Goal: Information Seeking & Learning: Check status

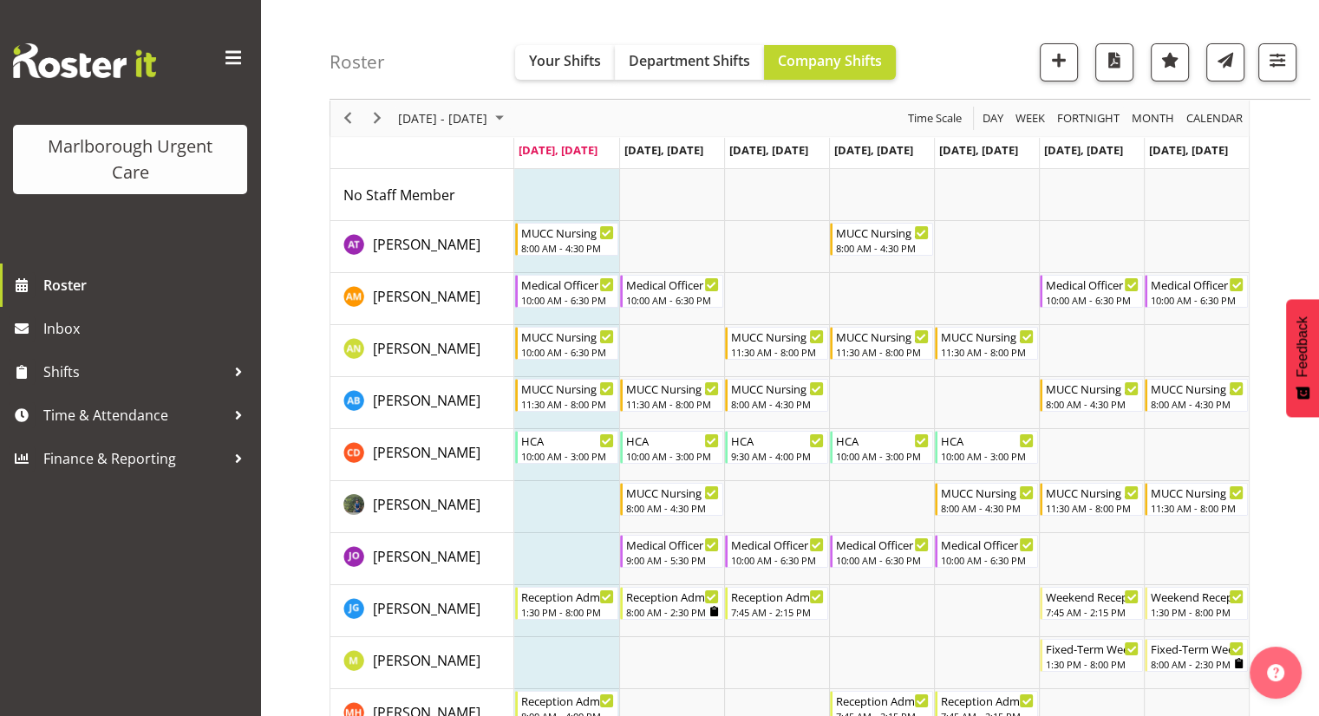
scroll to position [82, 0]
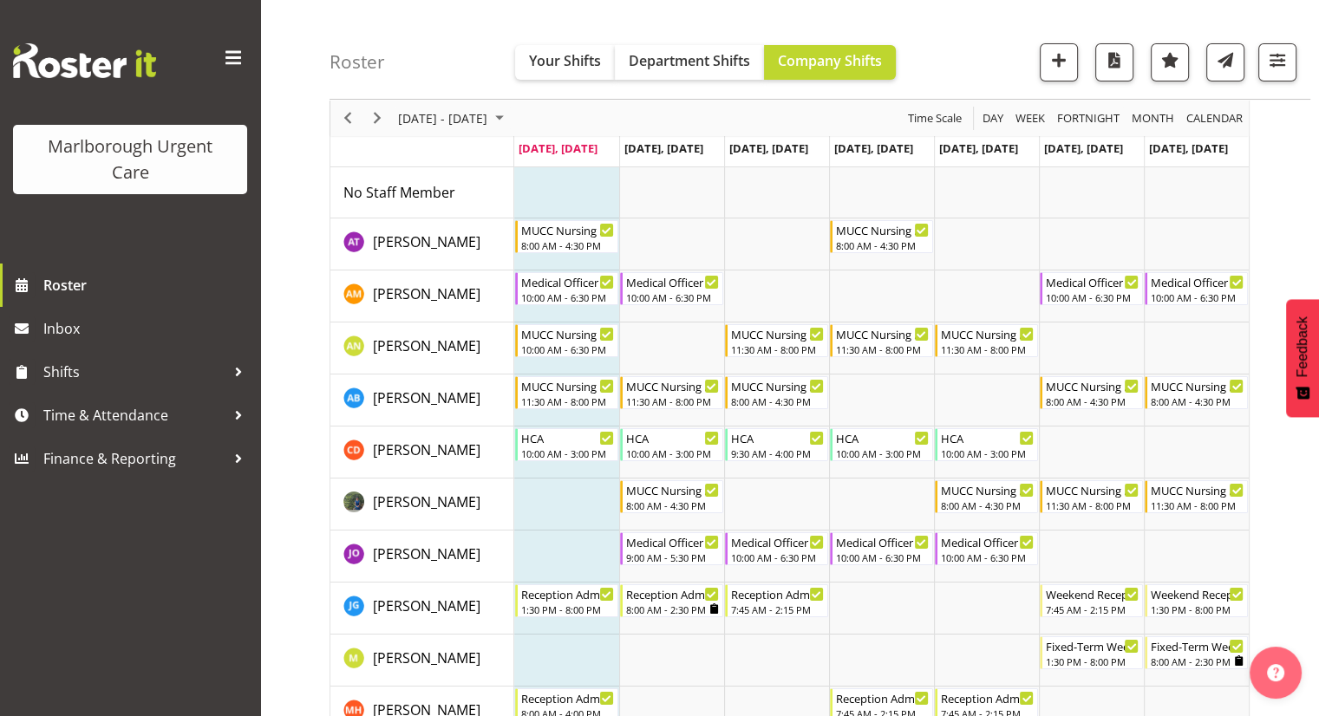
click at [232, 65] on span at bounding box center [233, 58] width 28 height 28
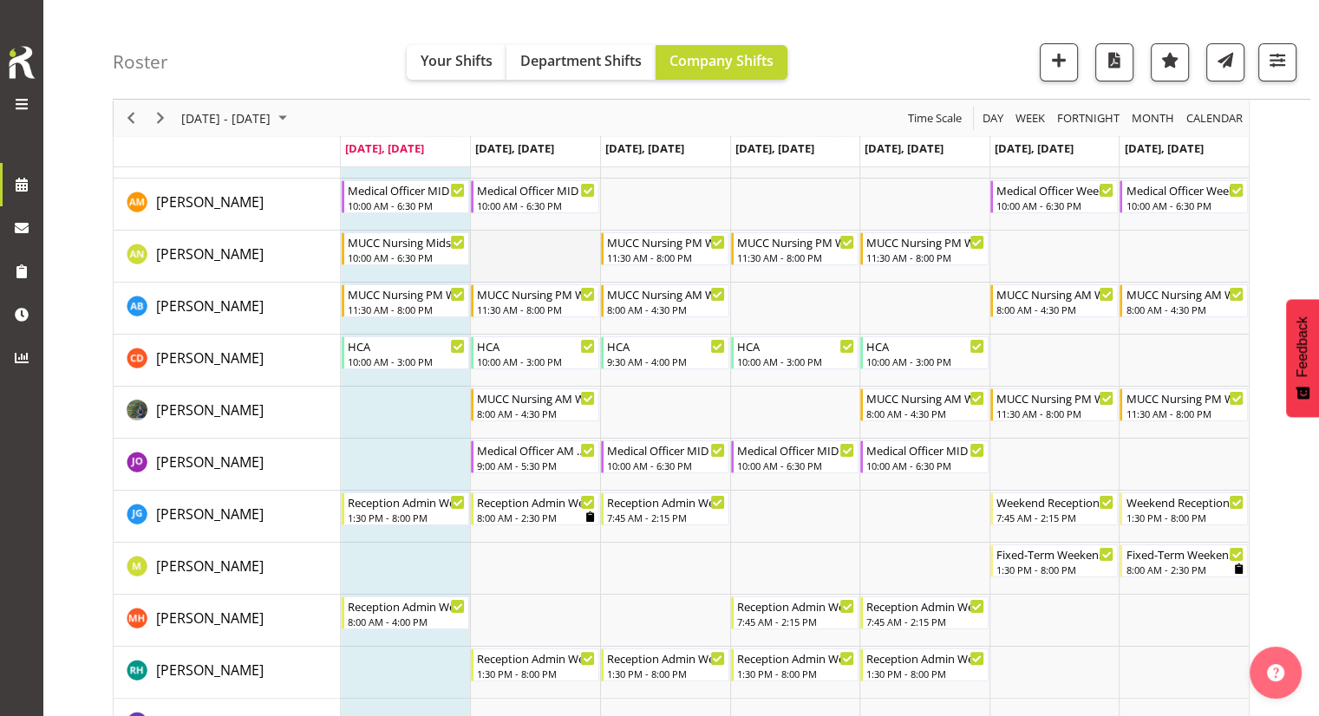
scroll to position [176, 0]
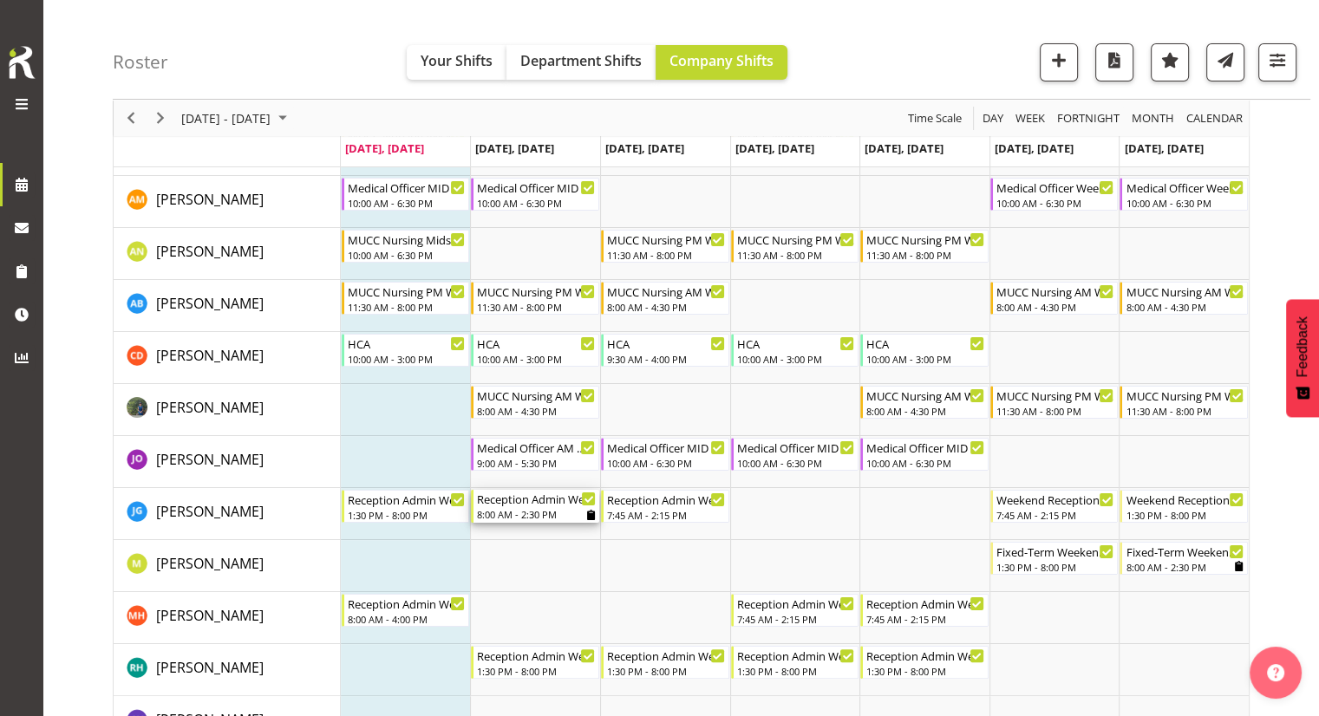
click at [590, 515] on icon "Timeline Week of September 1, 2025" at bounding box center [591, 515] width 8 height 10
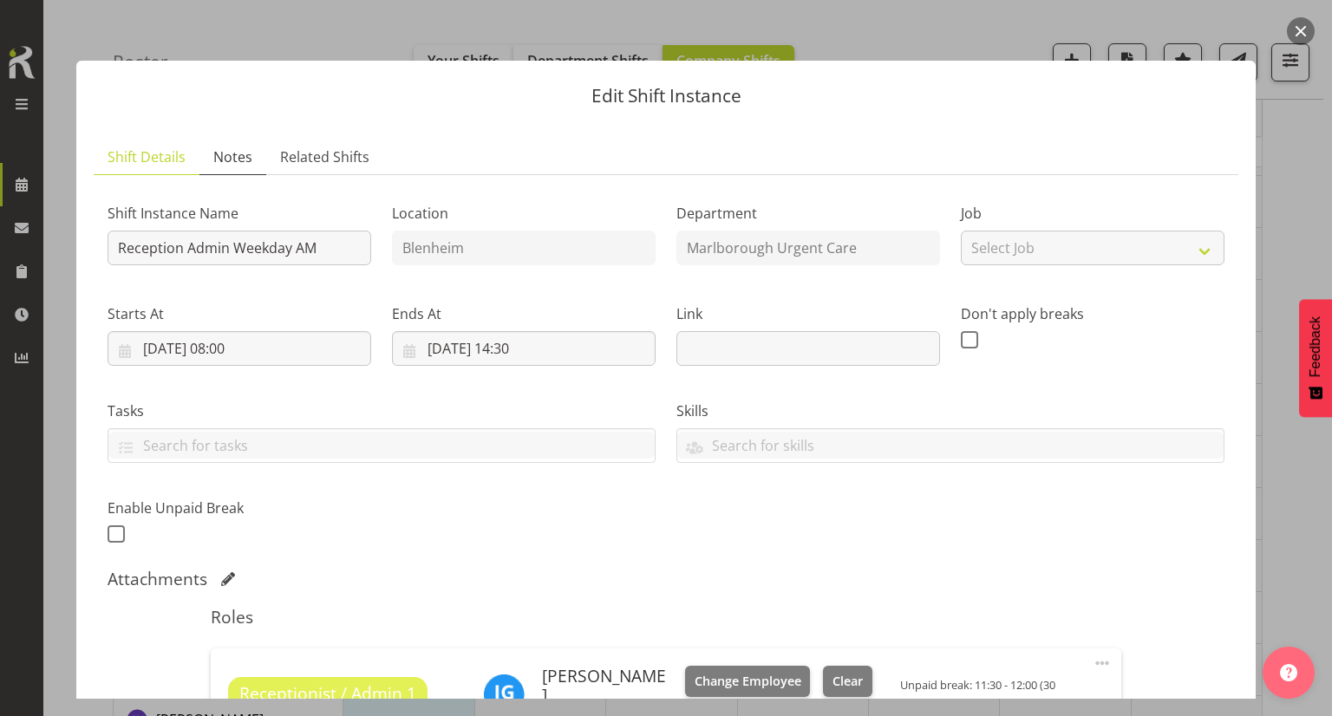
click at [253, 163] on link "Notes" at bounding box center [232, 158] width 67 height 36
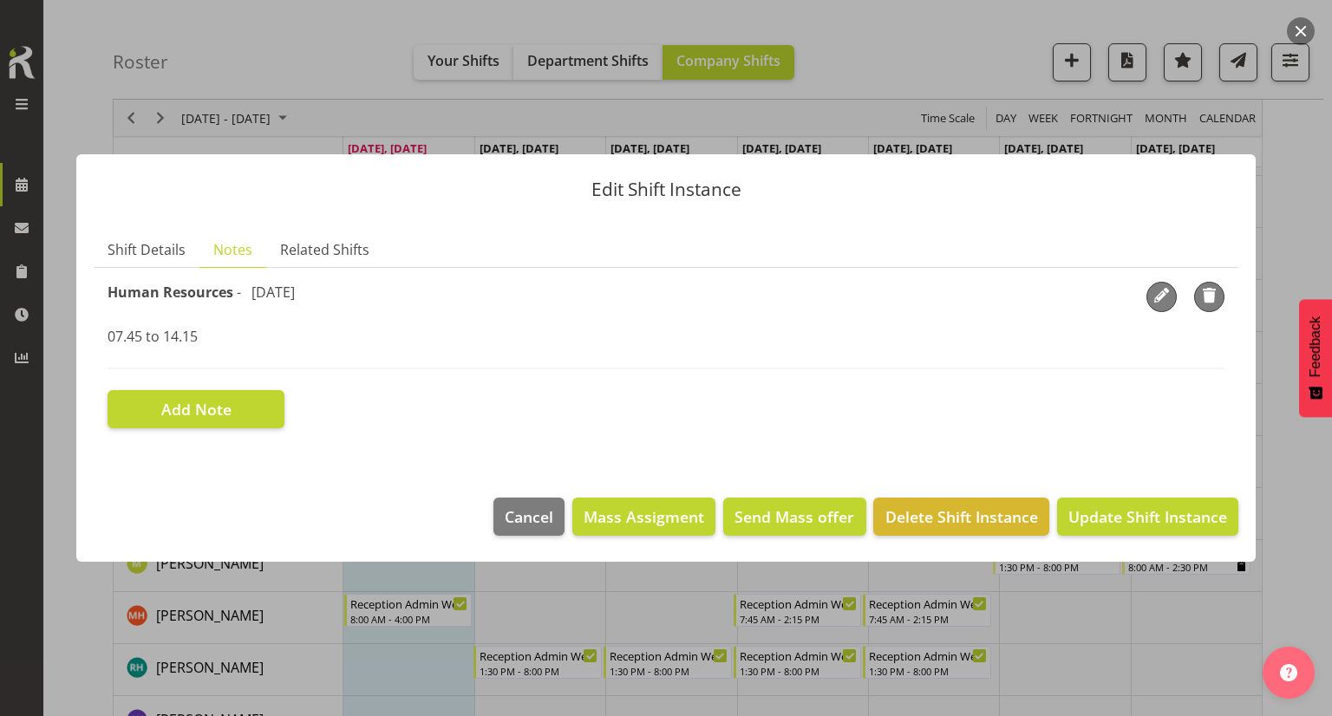
click at [1291, 36] on button "button" at bounding box center [1301, 31] width 28 height 28
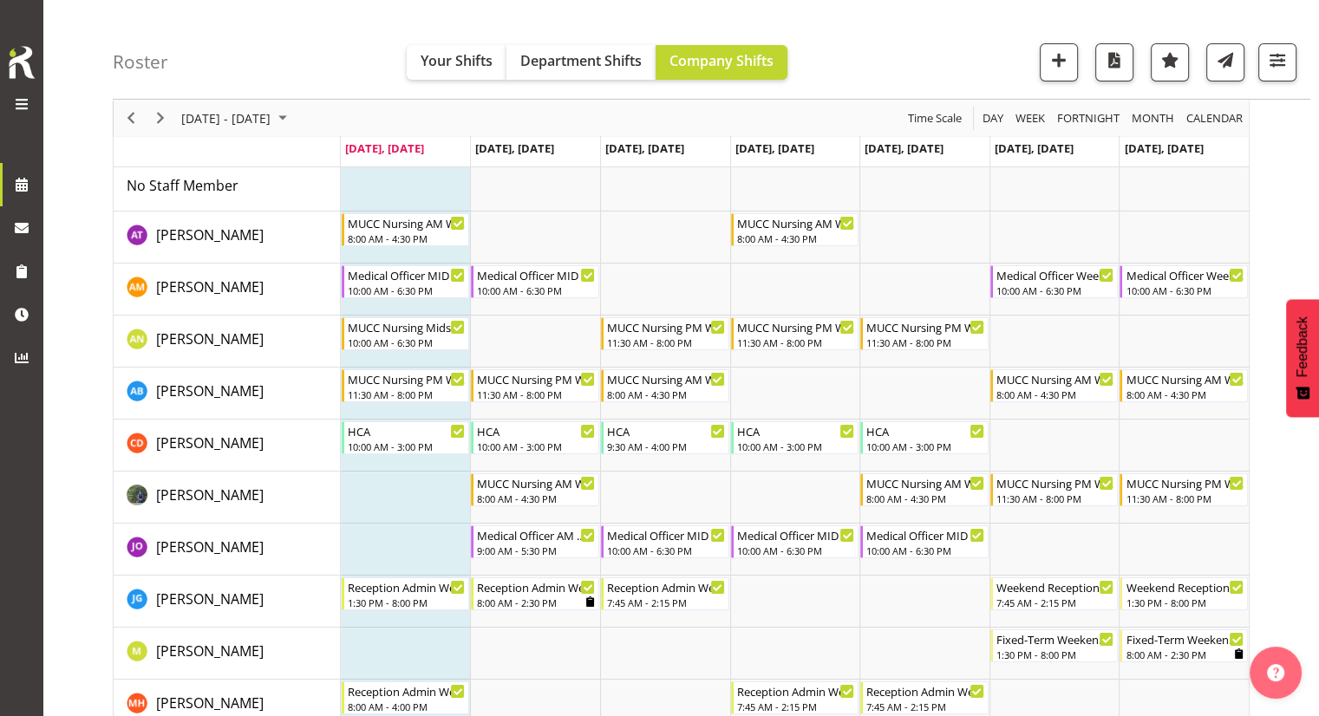
scroll to position [87, 0]
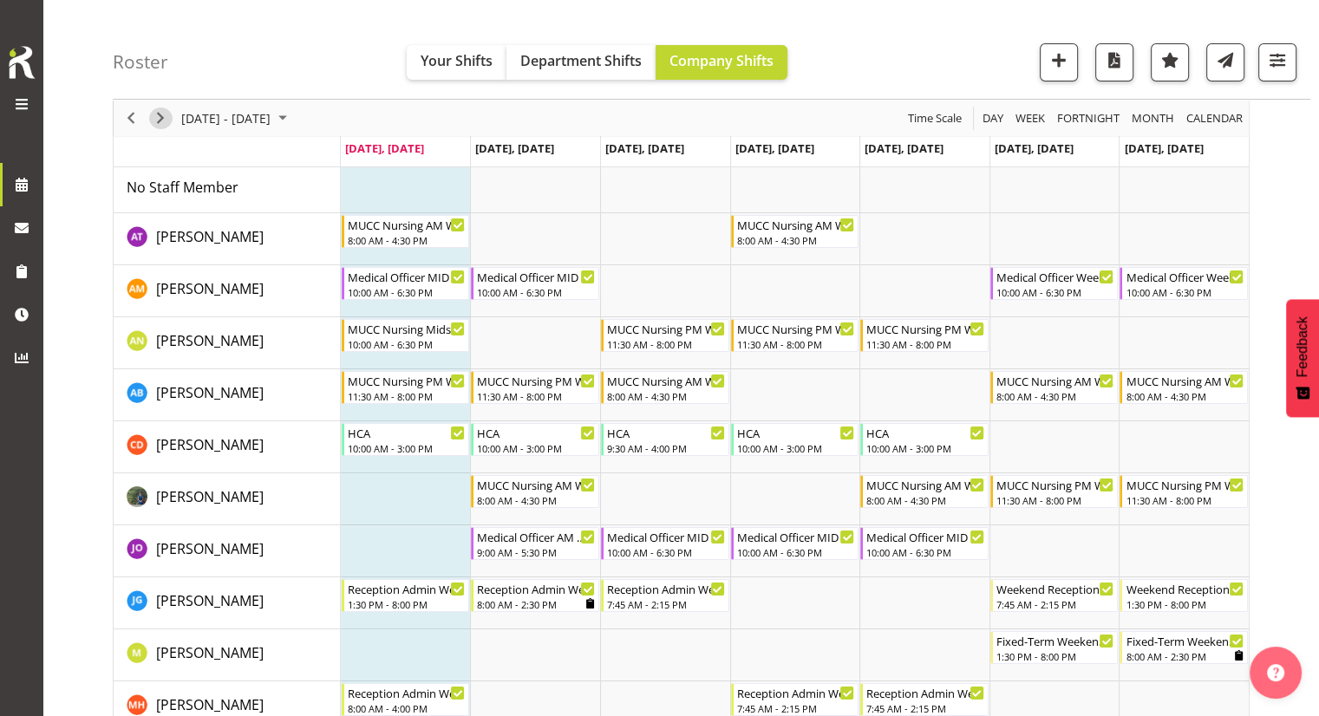
click at [160, 115] on span "Next" at bounding box center [160, 119] width 21 height 22
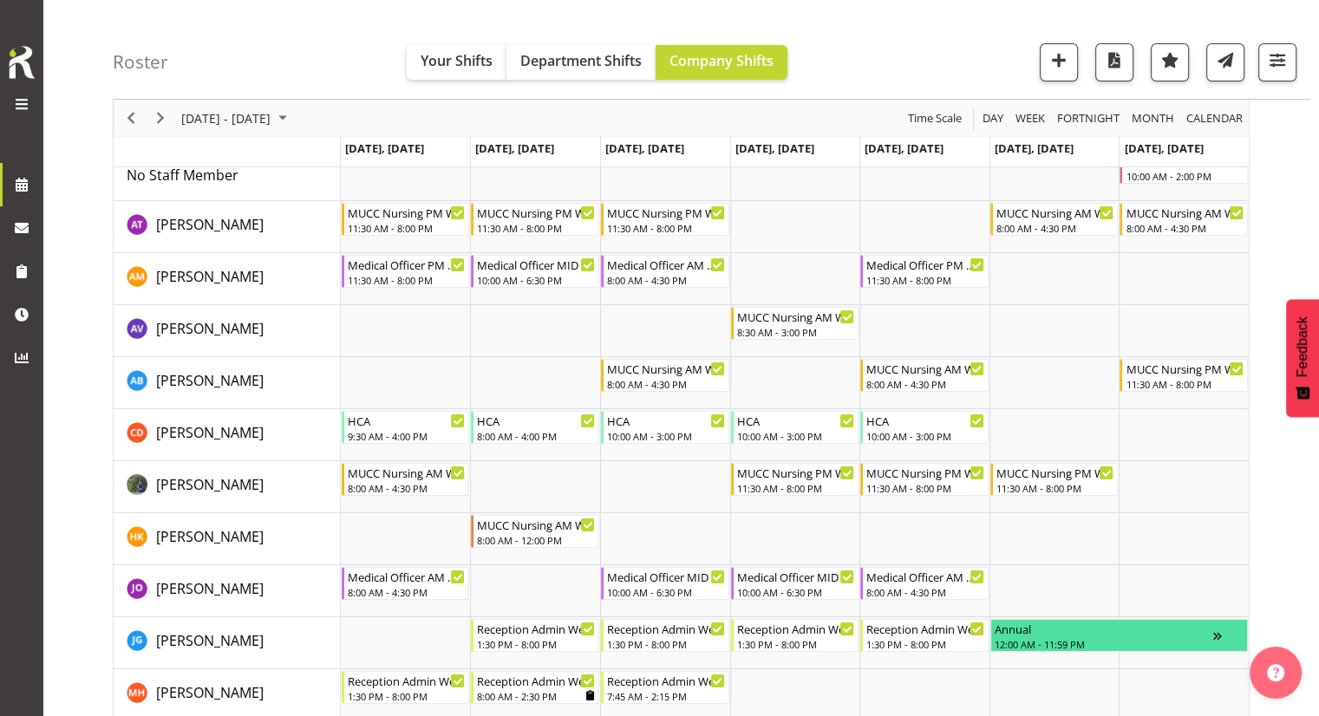
scroll to position [97, 0]
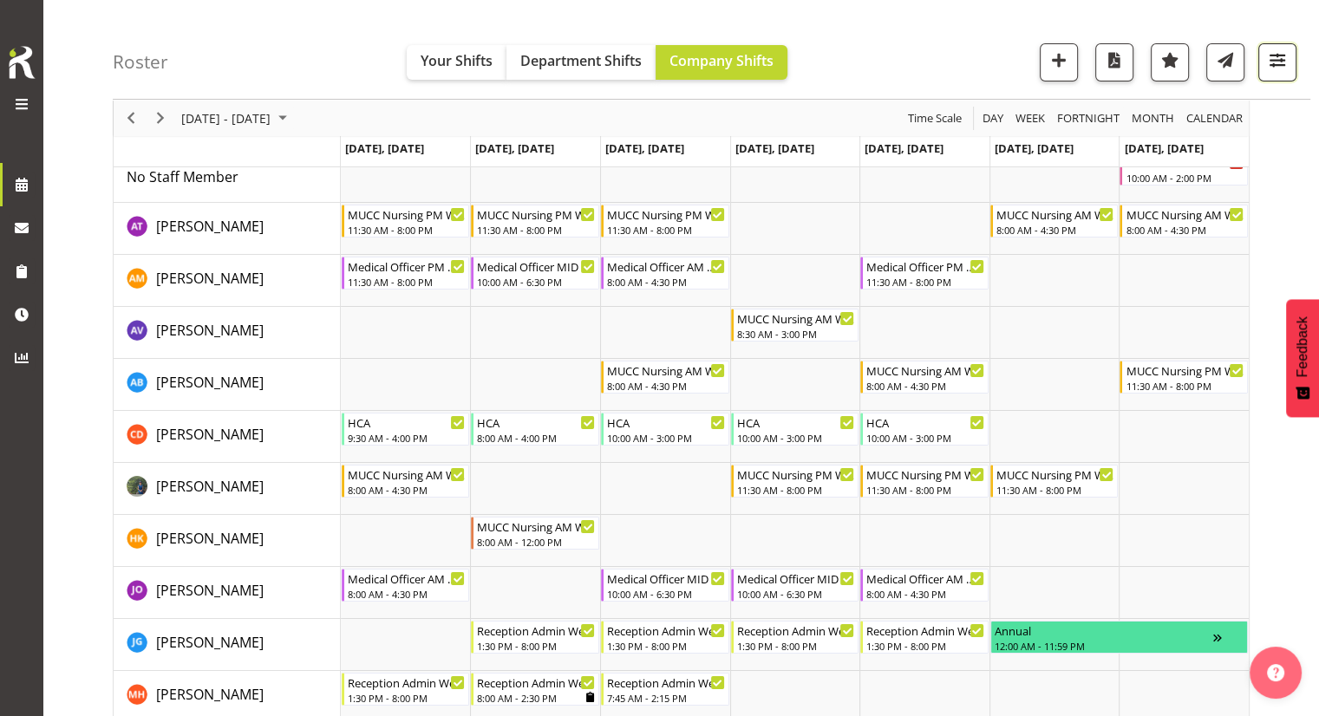
click at [1280, 63] on span "button" at bounding box center [1277, 60] width 23 height 23
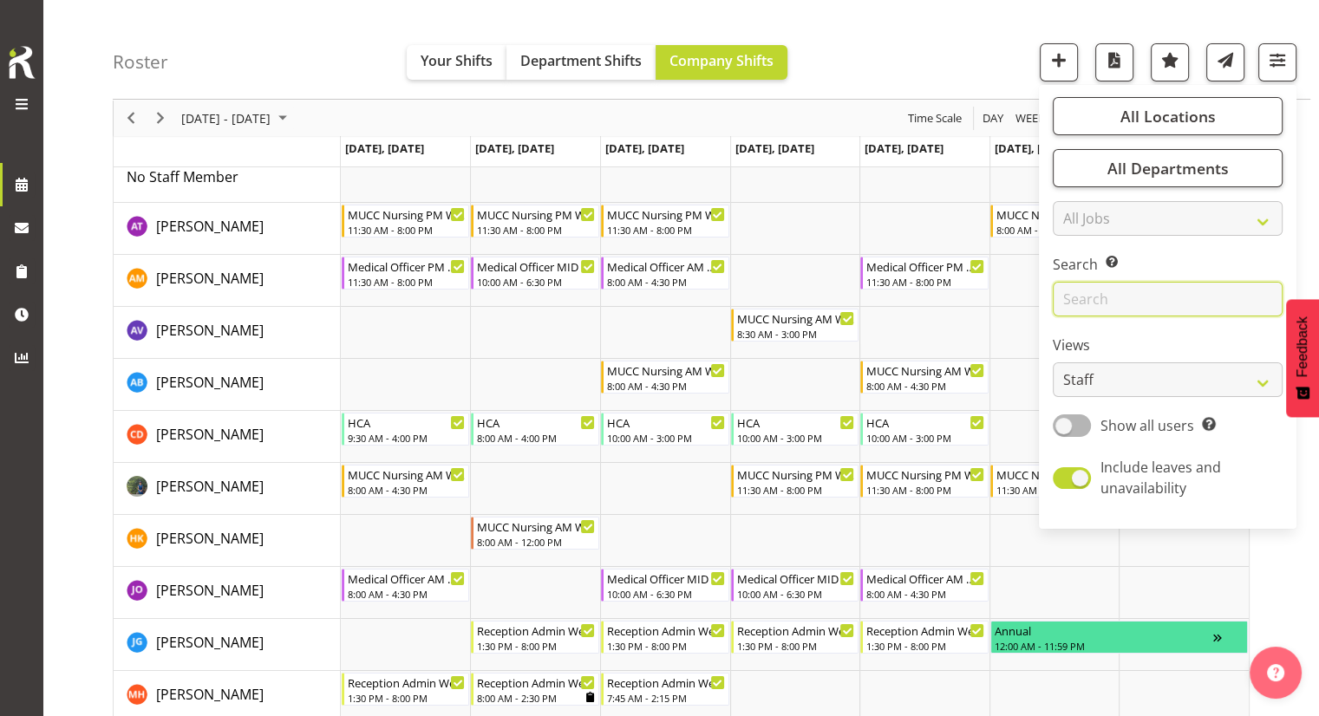
click at [1085, 290] on input "text" at bounding box center [1168, 299] width 230 height 35
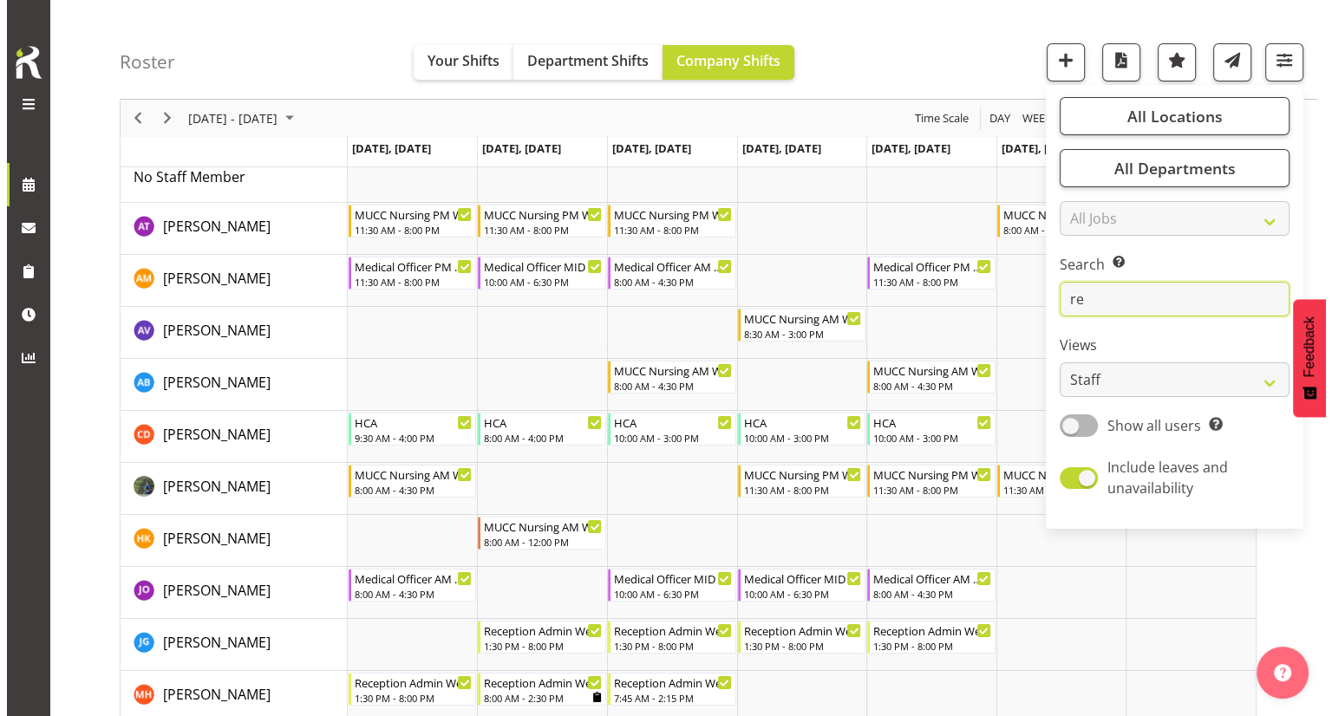
scroll to position [0, 0]
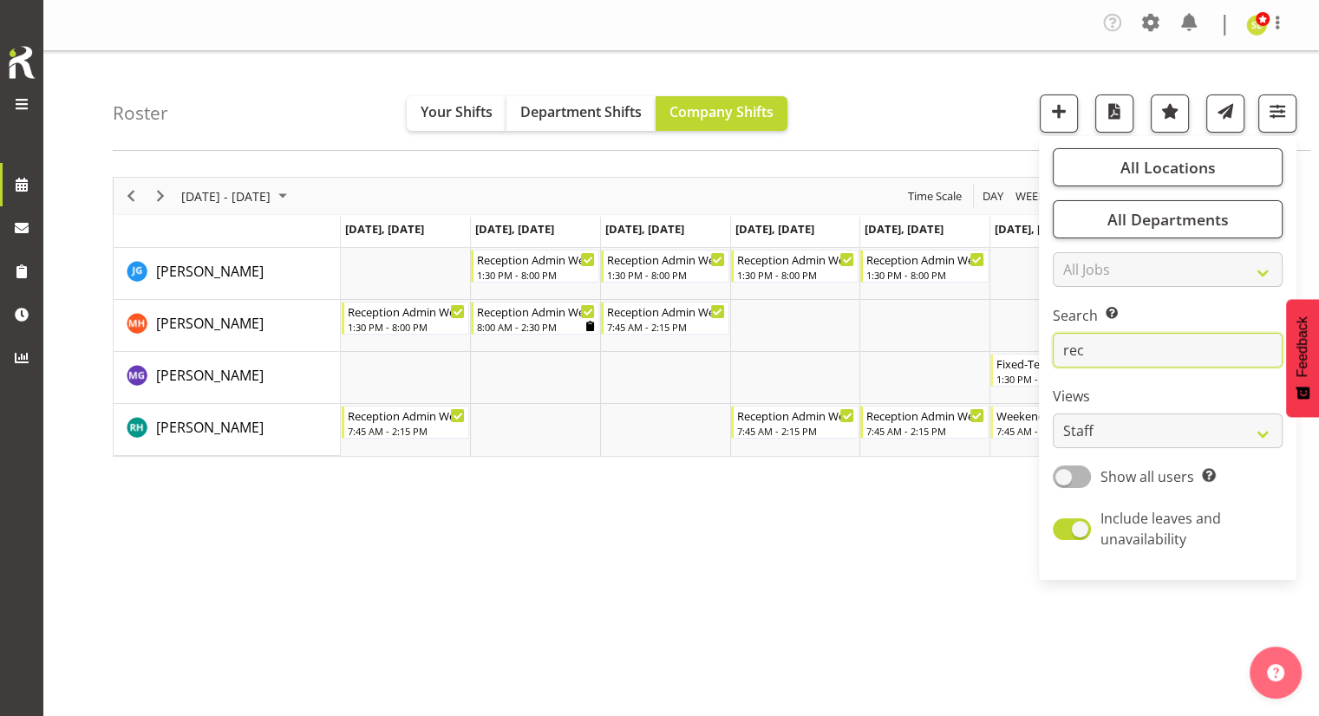
type input "rec"
click at [575, 496] on div "[DATE] - [DATE] [DATE] Day Week Fortnight Month calendar Month Agenda Time Scal…" at bounding box center [716, 511] width 1206 height 694
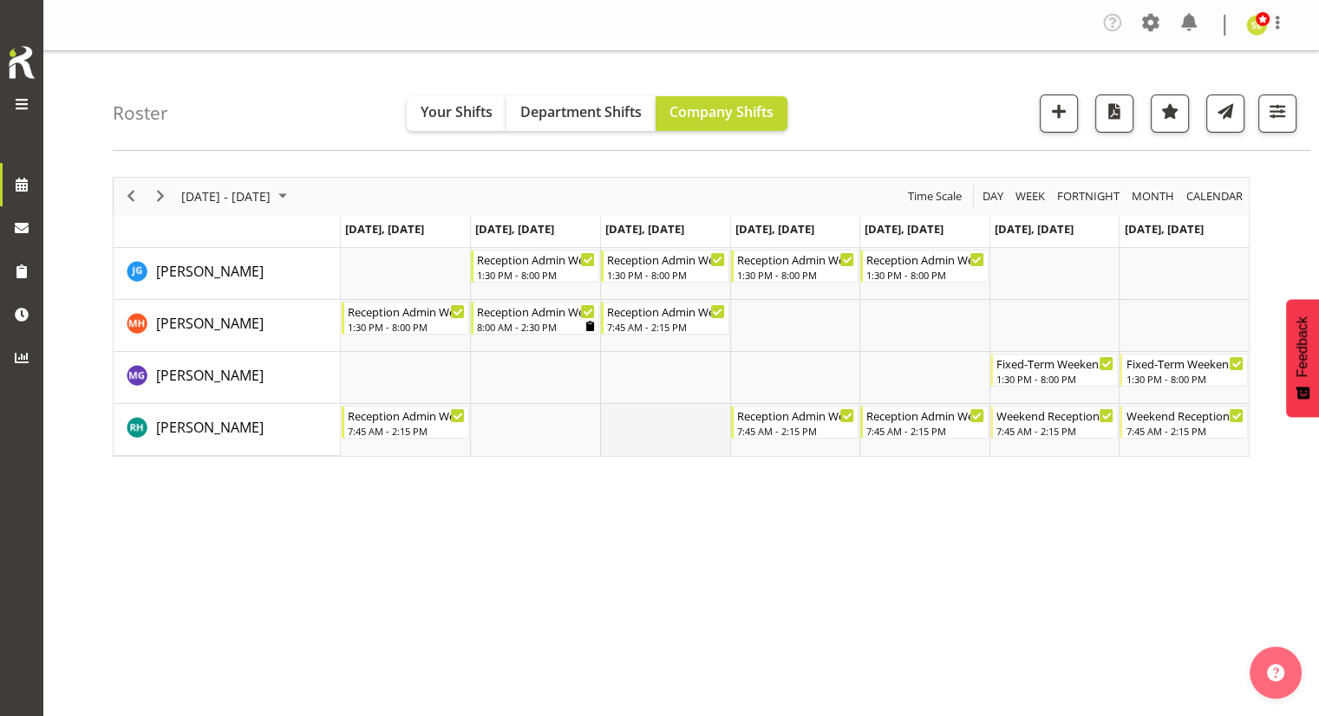
drag, startPoint x: 590, startPoint y: 458, endPoint x: 603, endPoint y: 426, distance: 34.6
click at [603, 426] on div "[DATE] - [DATE] [DATE] Day Week Fortnight Month calendar Month Agenda Time Scal…" at bounding box center [716, 511] width 1206 height 694
click at [125, 195] on span "Previous" at bounding box center [131, 197] width 21 height 22
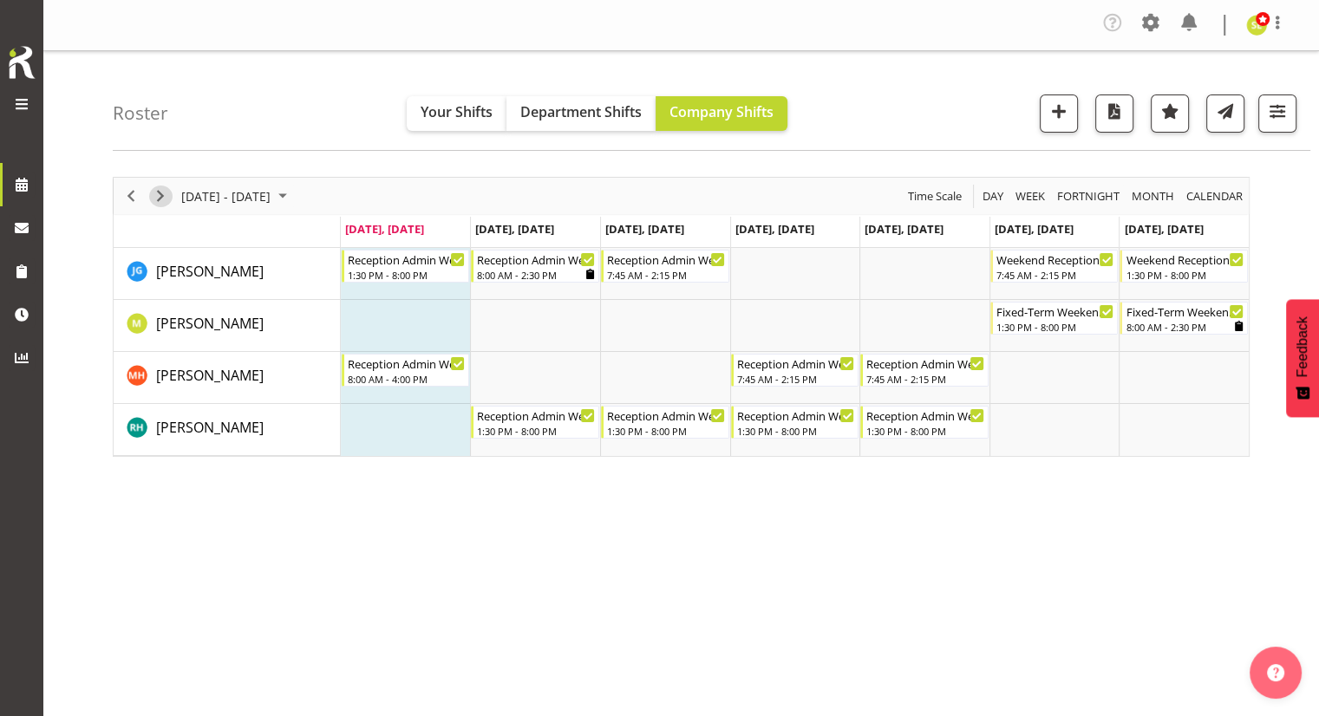
click at [160, 196] on span "Next" at bounding box center [160, 197] width 21 height 22
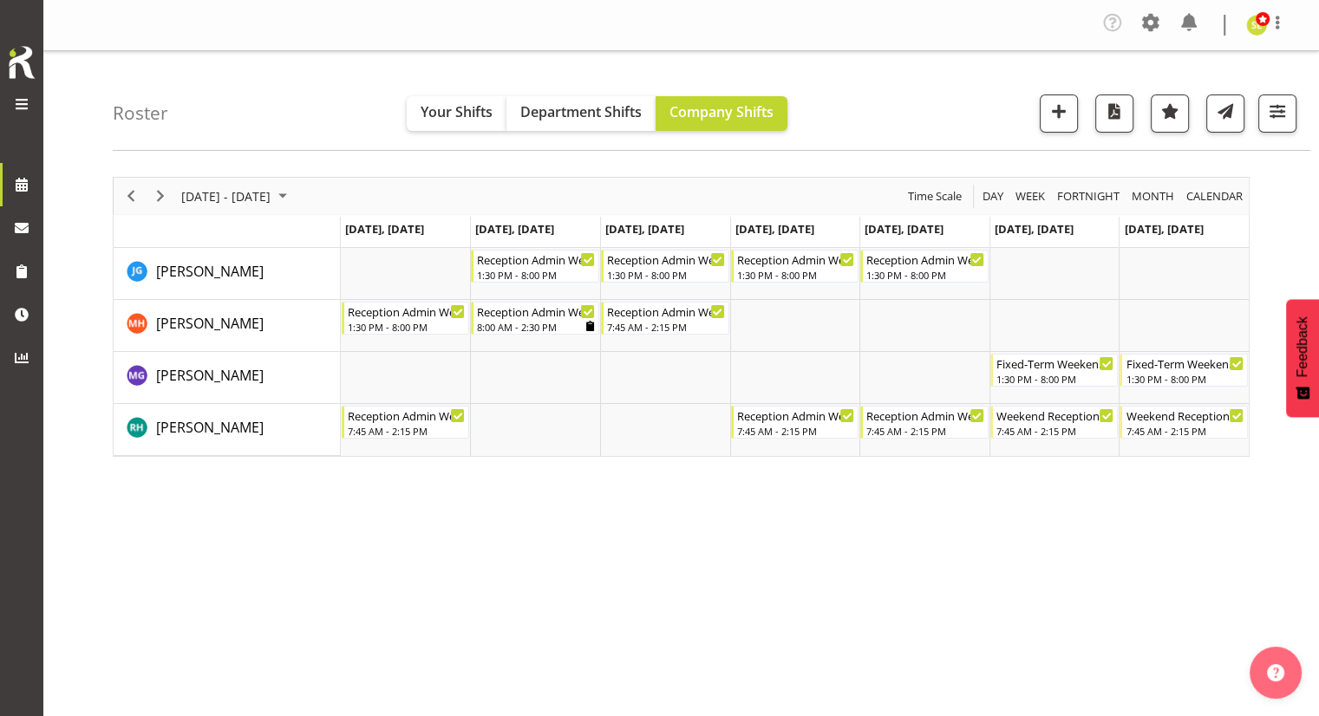
click at [119, 182] on div "Timeline Week of September 8, 2025" at bounding box center [130, 196] width 29 height 36
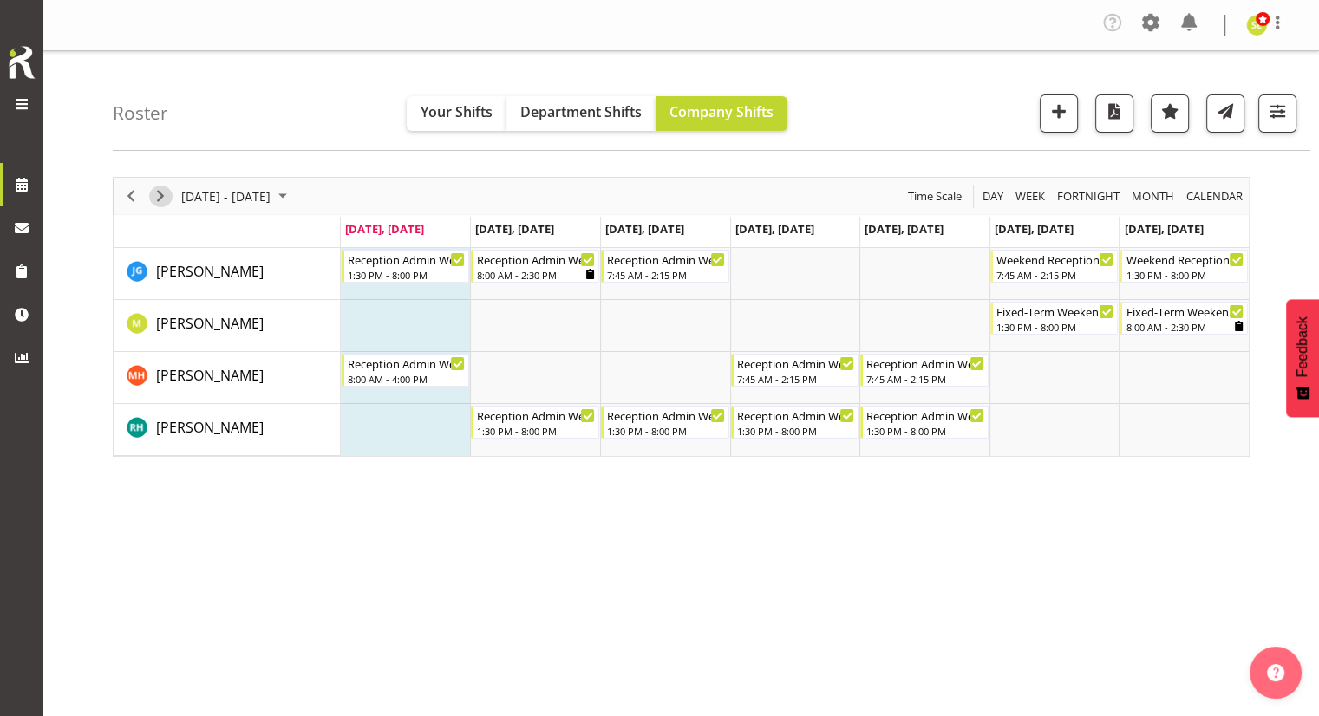
click at [160, 190] on span "Next" at bounding box center [160, 197] width 21 height 22
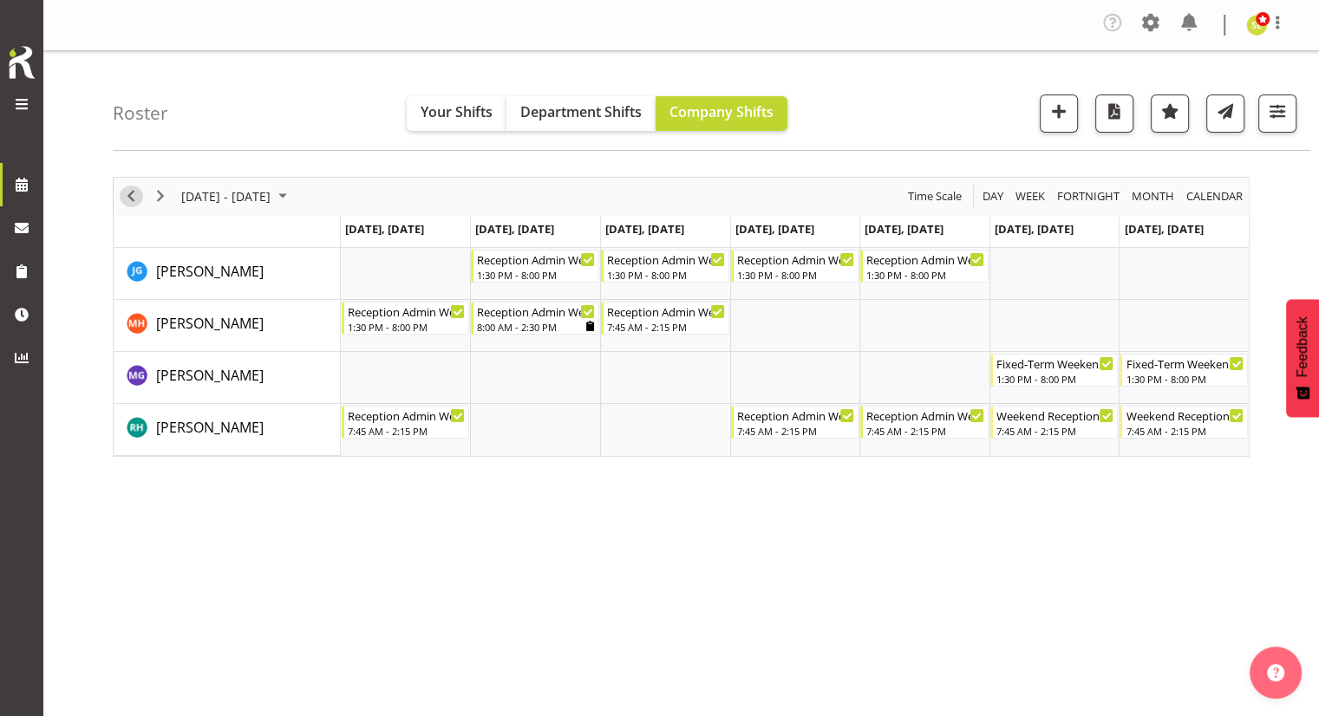
click at [133, 196] on span "Previous" at bounding box center [131, 197] width 21 height 22
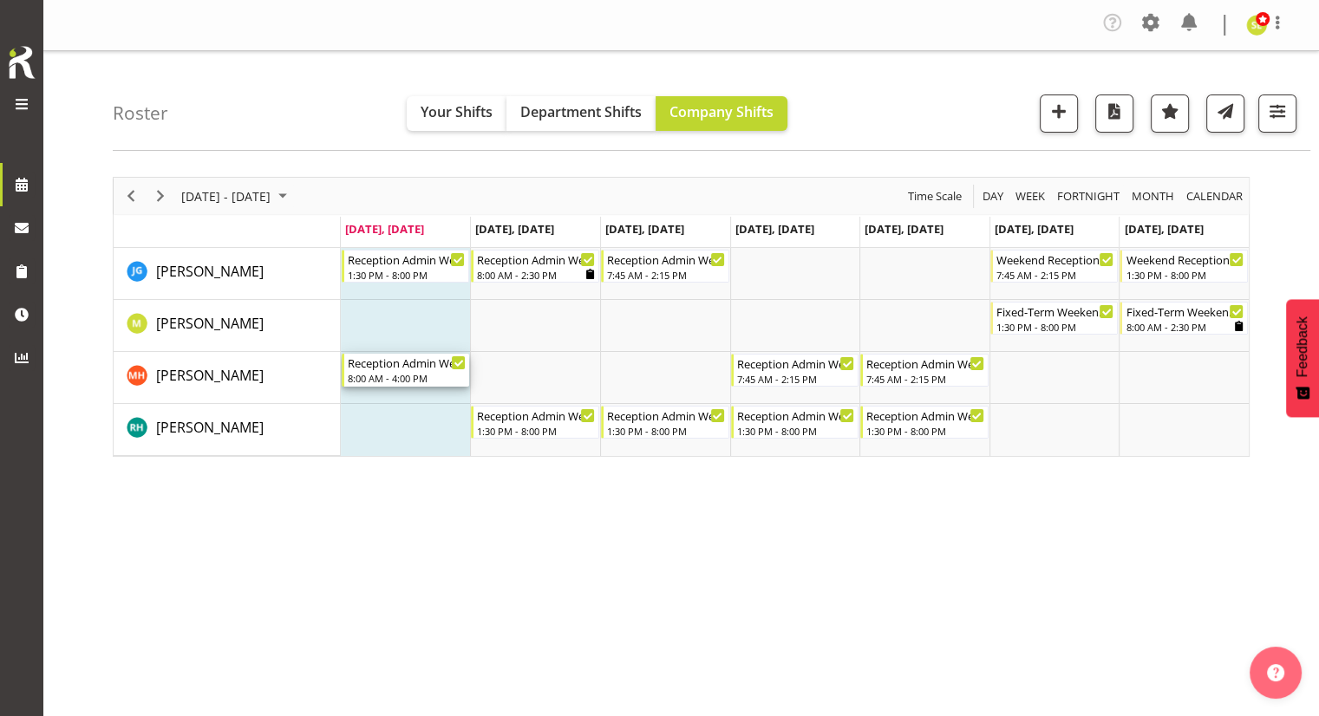
click at [426, 381] on div "8:00 AM - 4:00 PM" at bounding box center [407, 378] width 119 height 14
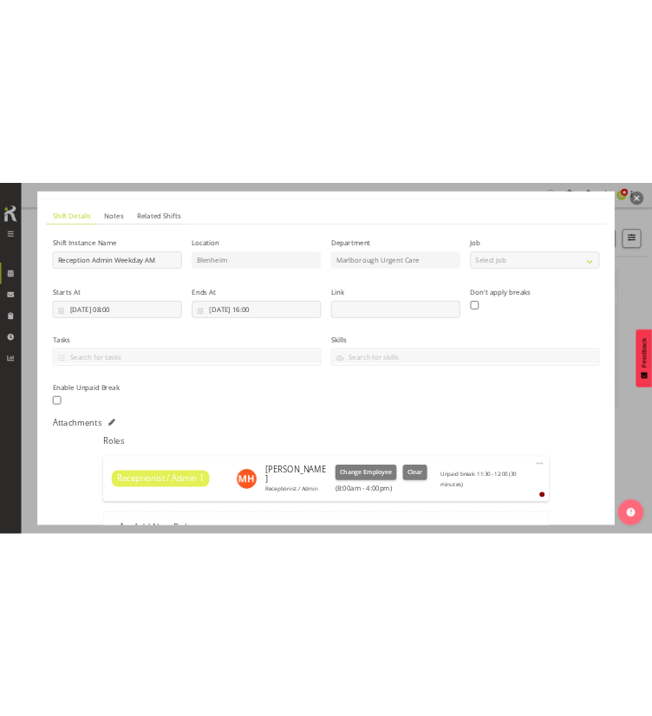
scroll to position [83, 0]
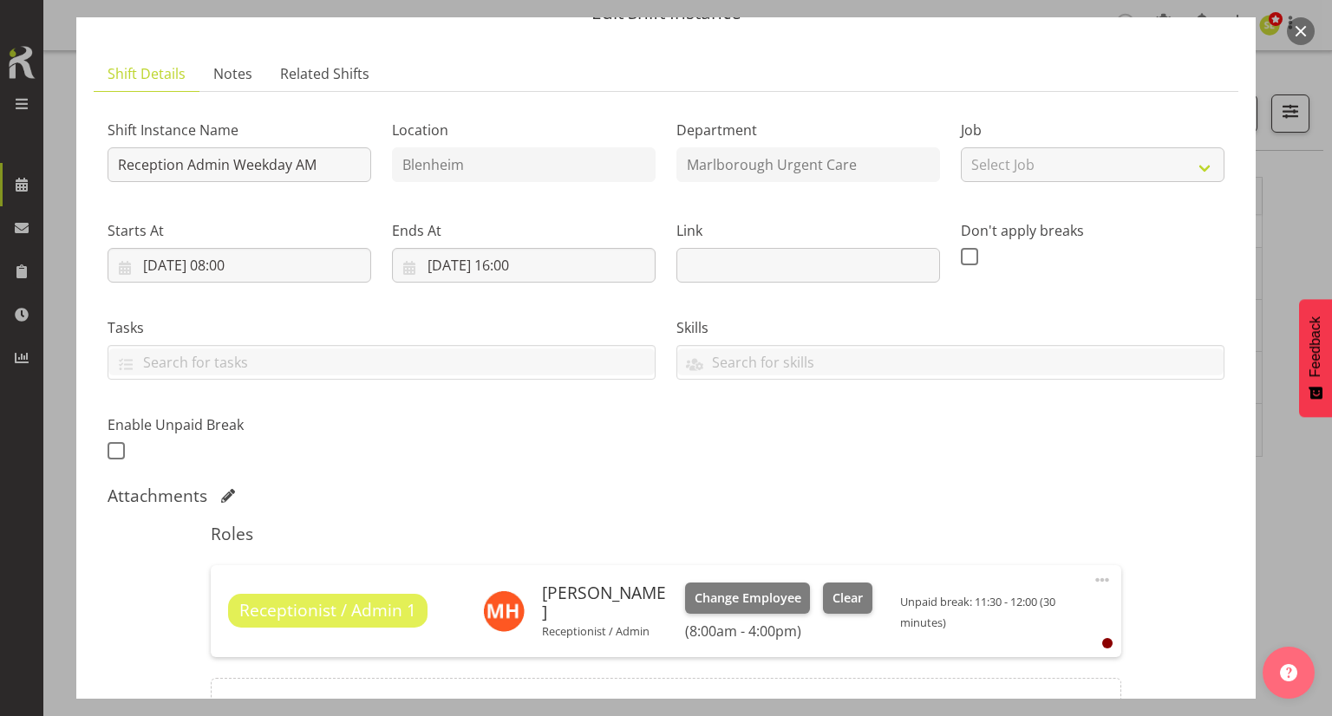
click at [1308, 33] on button "button" at bounding box center [1301, 31] width 28 height 28
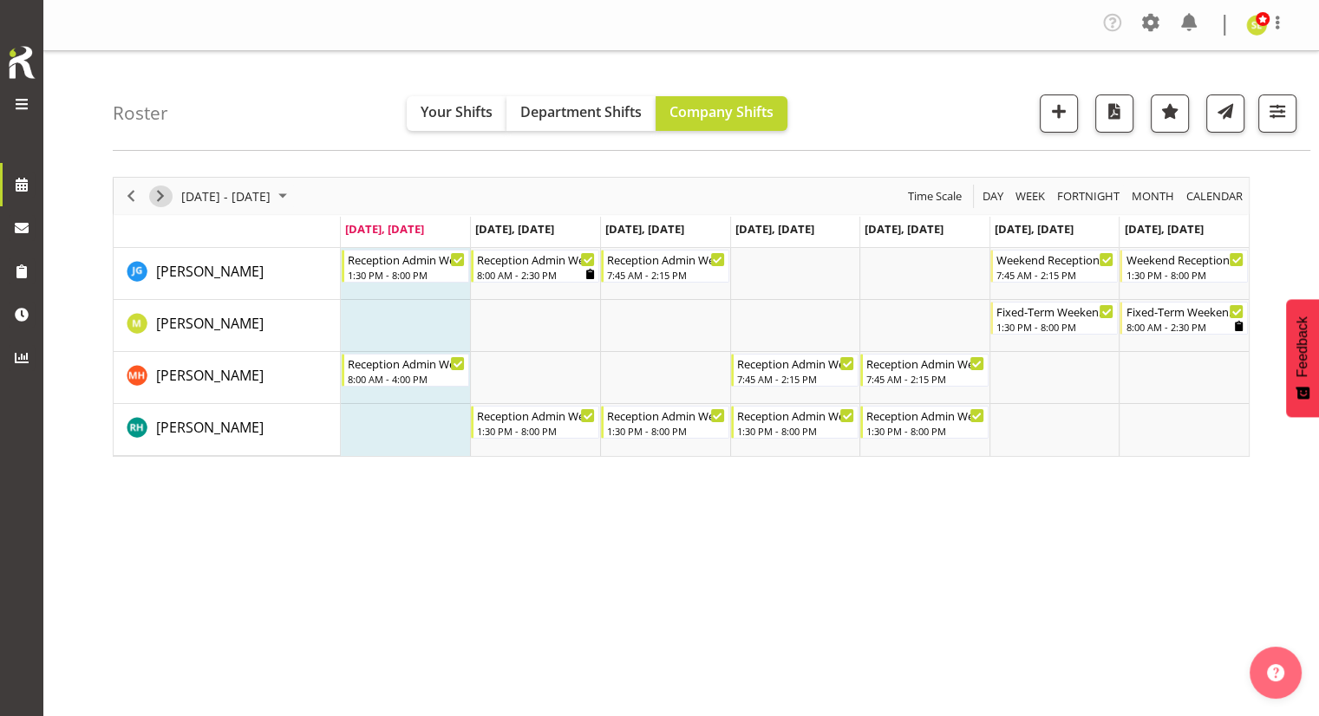
click at [156, 187] on span "Next" at bounding box center [160, 197] width 21 height 22
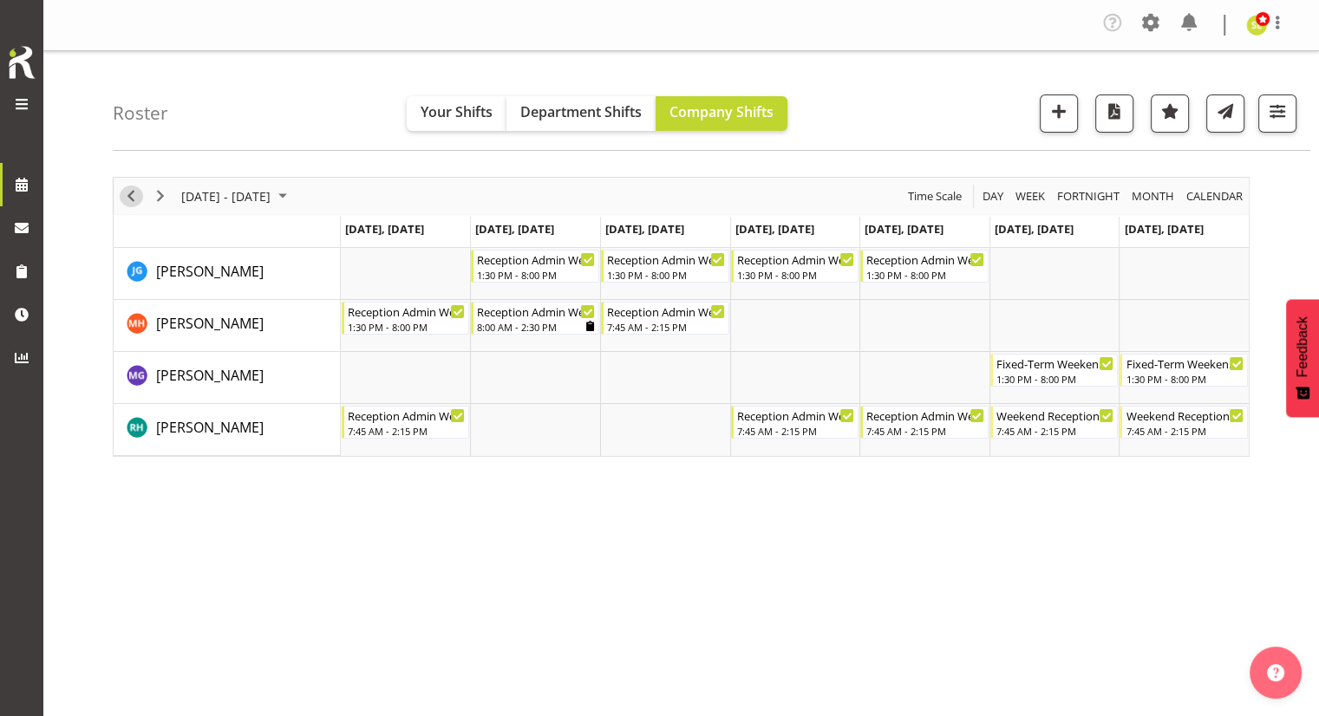
click at [127, 192] on span "Previous" at bounding box center [131, 197] width 21 height 22
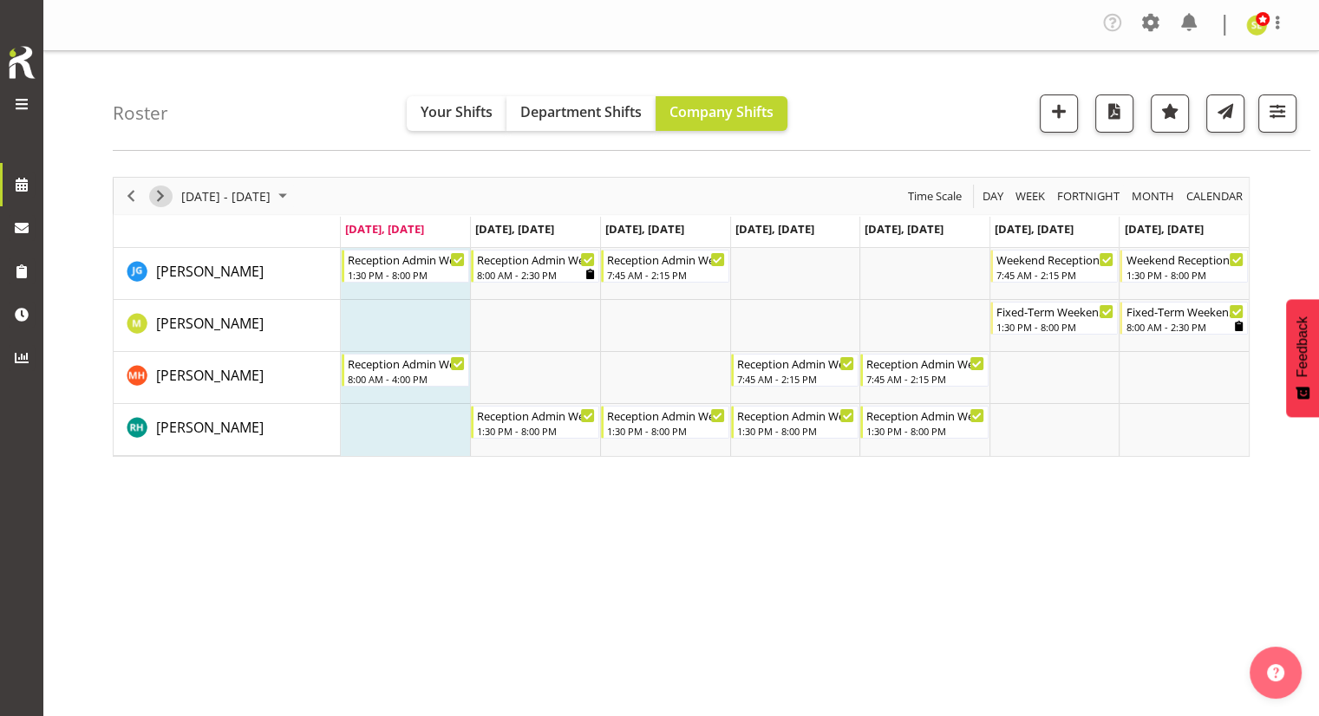
click at [163, 187] on span "Next" at bounding box center [160, 197] width 21 height 22
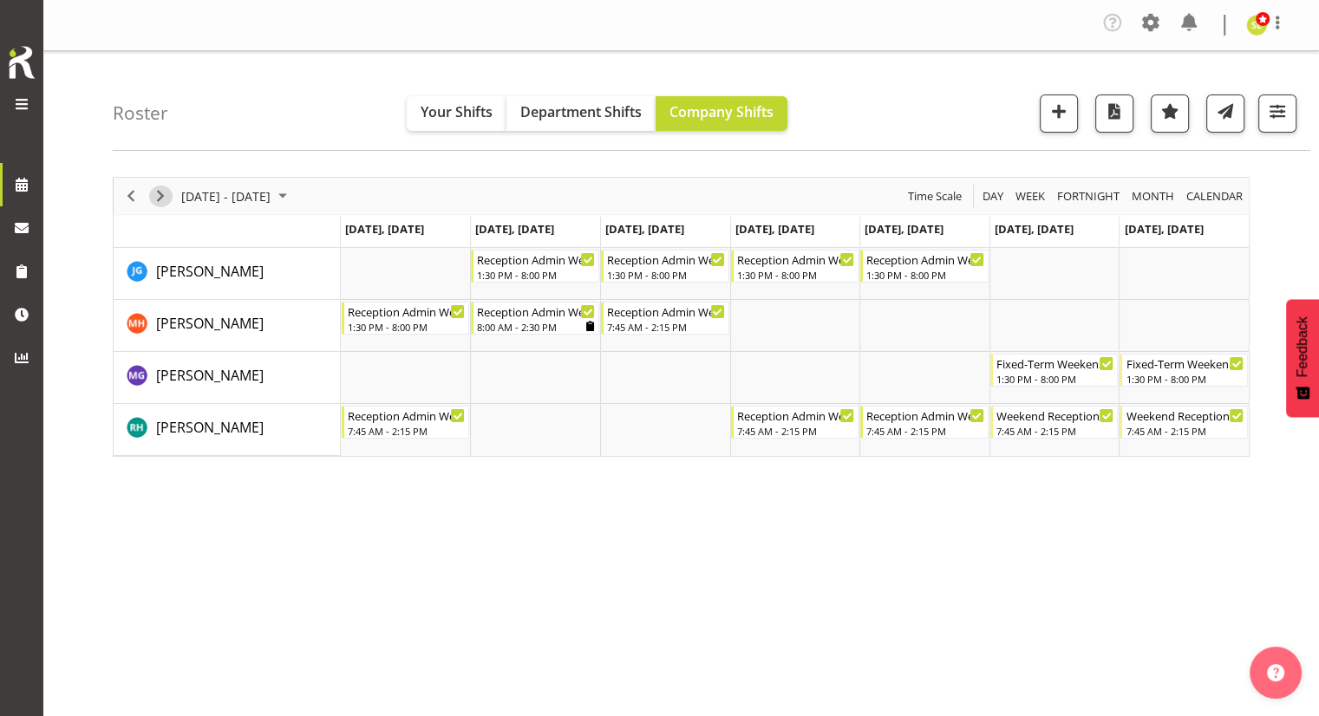
click at [160, 193] on span "Next" at bounding box center [160, 197] width 21 height 22
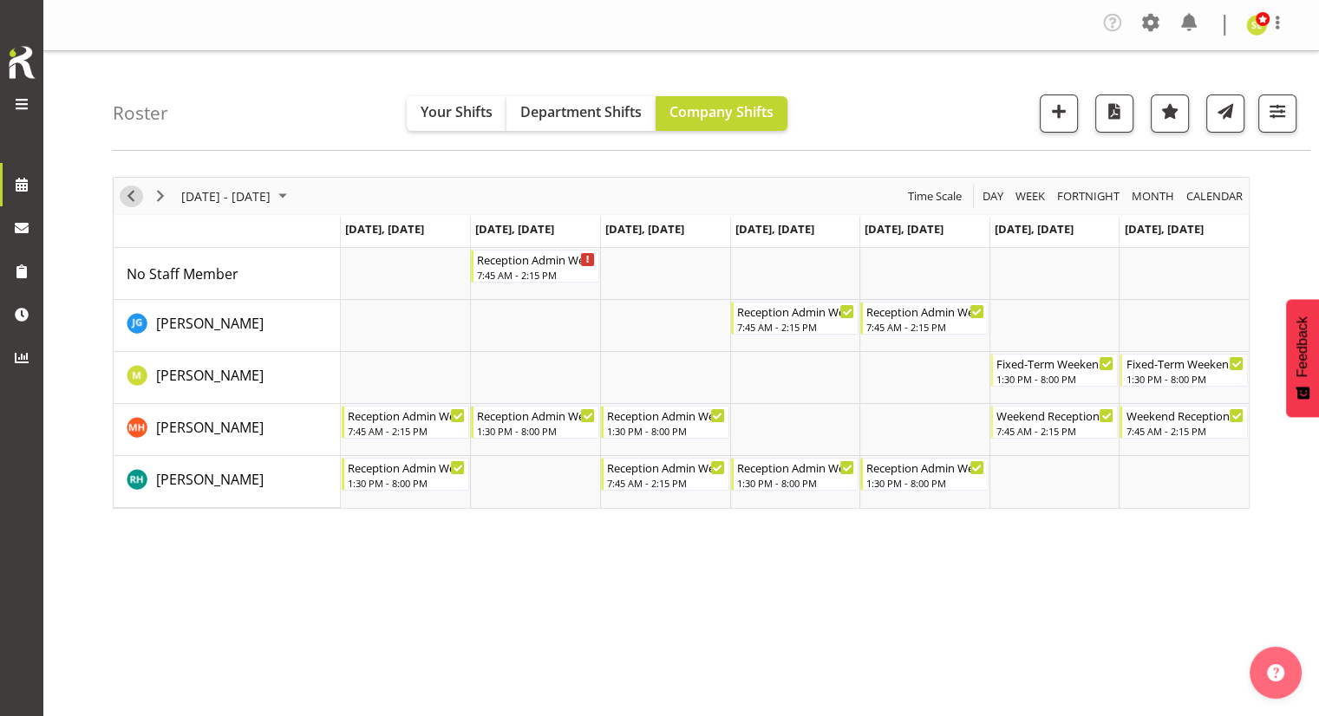
click at [132, 205] on span "Previous" at bounding box center [131, 197] width 21 height 22
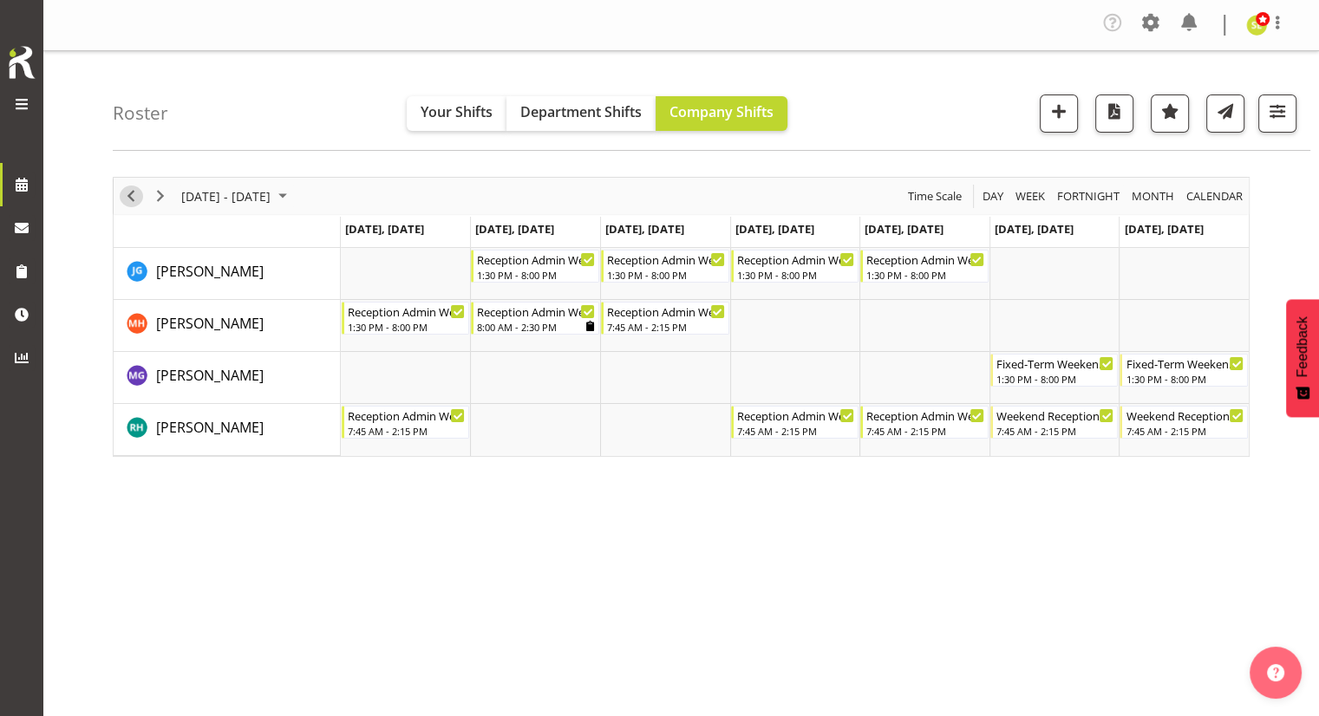
click at [132, 205] on span "Previous" at bounding box center [131, 197] width 21 height 22
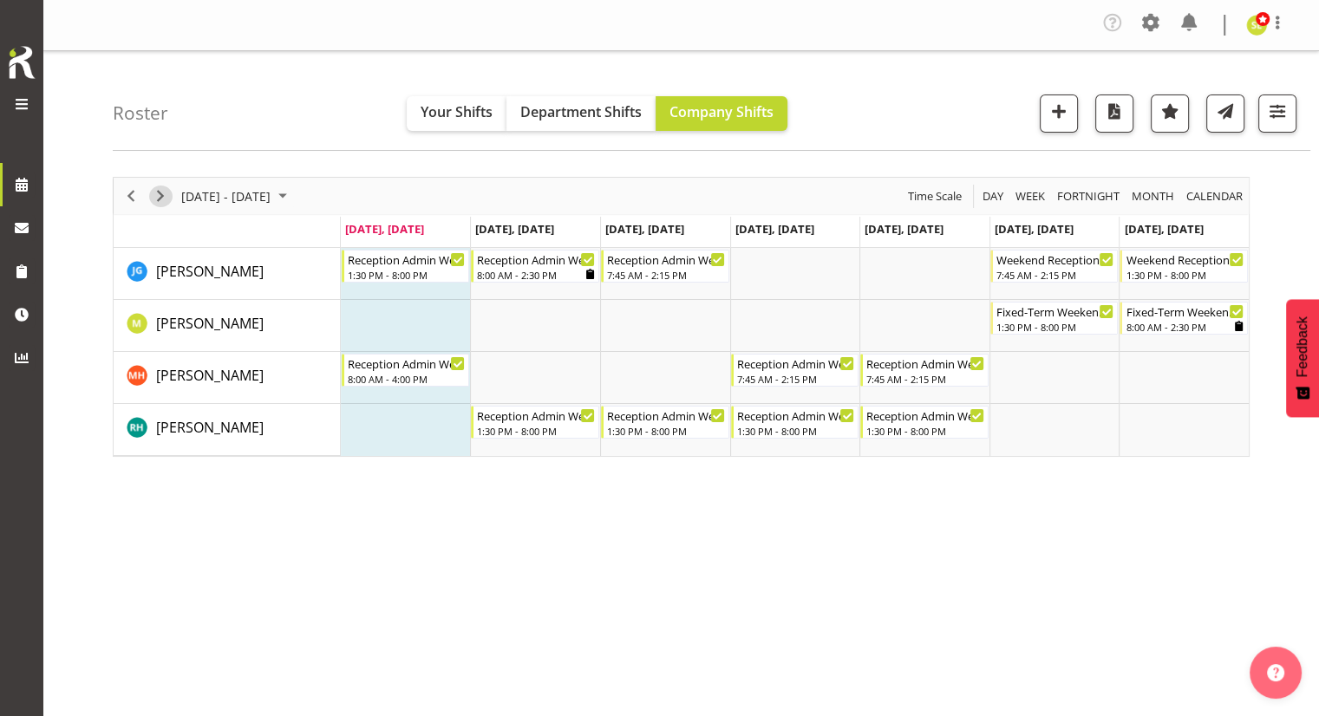
click at [156, 195] on span "Next" at bounding box center [160, 197] width 21 height 22
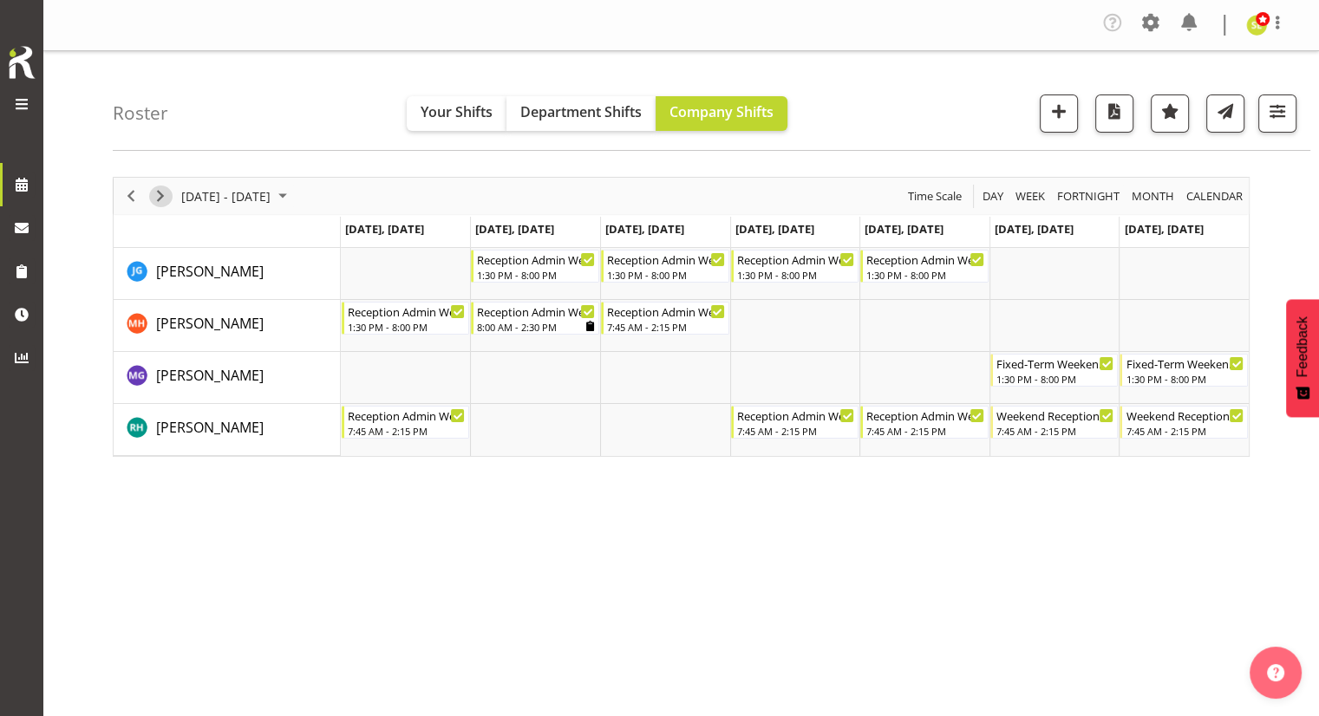
click at [158, 195] on span "Next" at bounding box center [160, 197] width 21 height 22
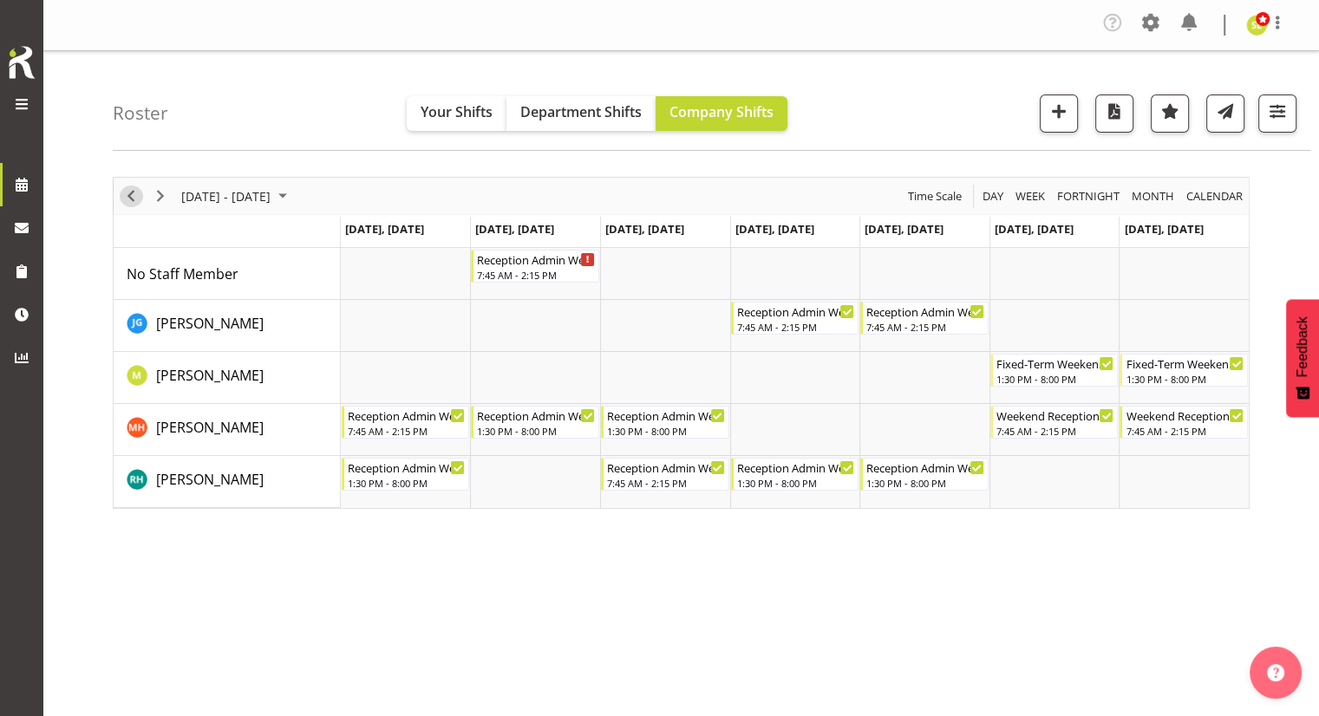
click at [136, 198] on span "Previous" at bounding box center [131, 197] width 21 height 22
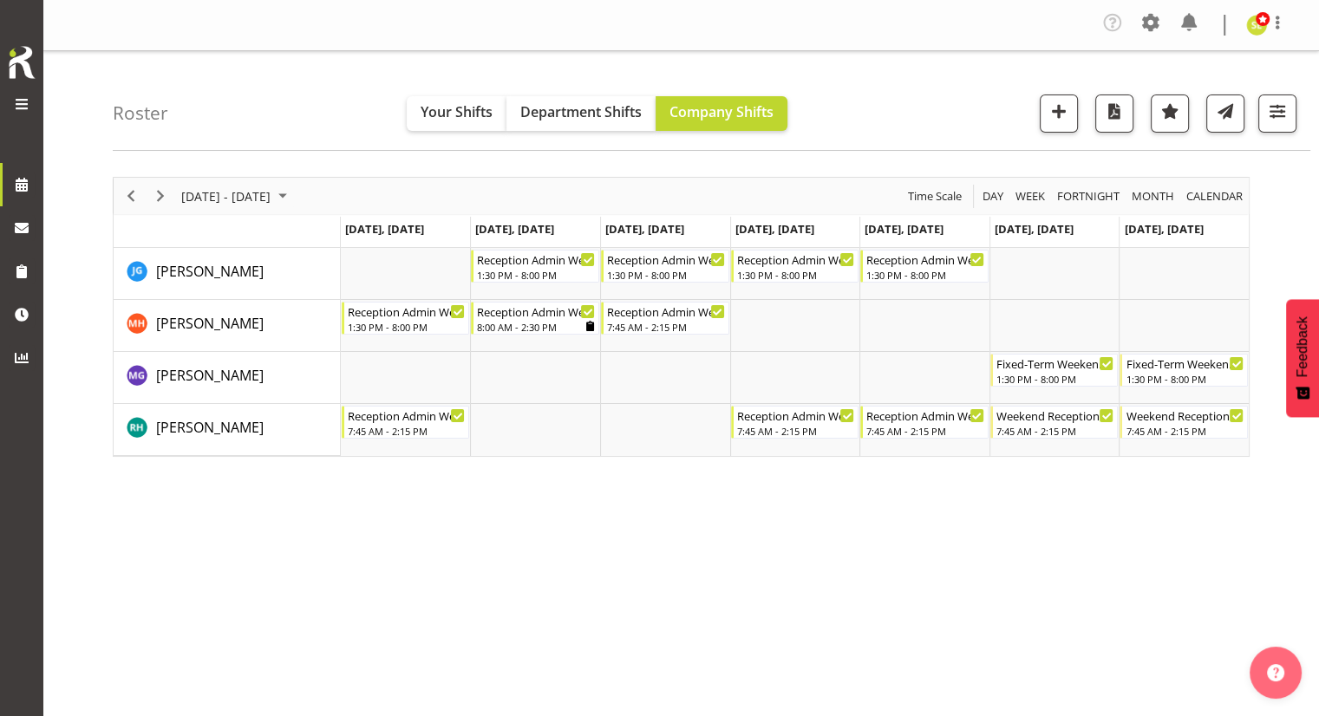
click at [917, 125] on div "Roster Your Shifts Department Shifts Company Shifts All Locations [GEOGRAPHIC_D…" at bounding box center [711, 101] width 1197 height 100
click at [159, 198] on span "Next" at bounding box center [160, 197] width 21 height 22
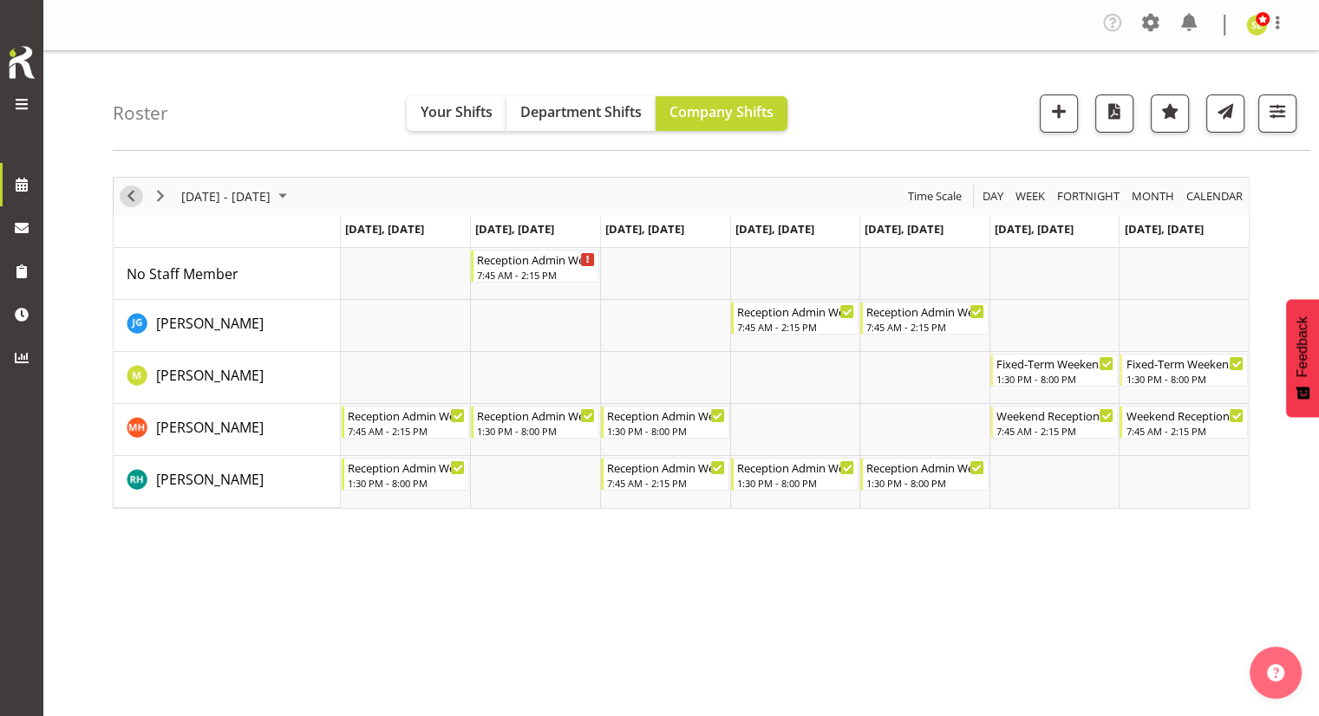
click at [134, 192] on span "Previous" at bounding box center [131, 197] width 21 height 22
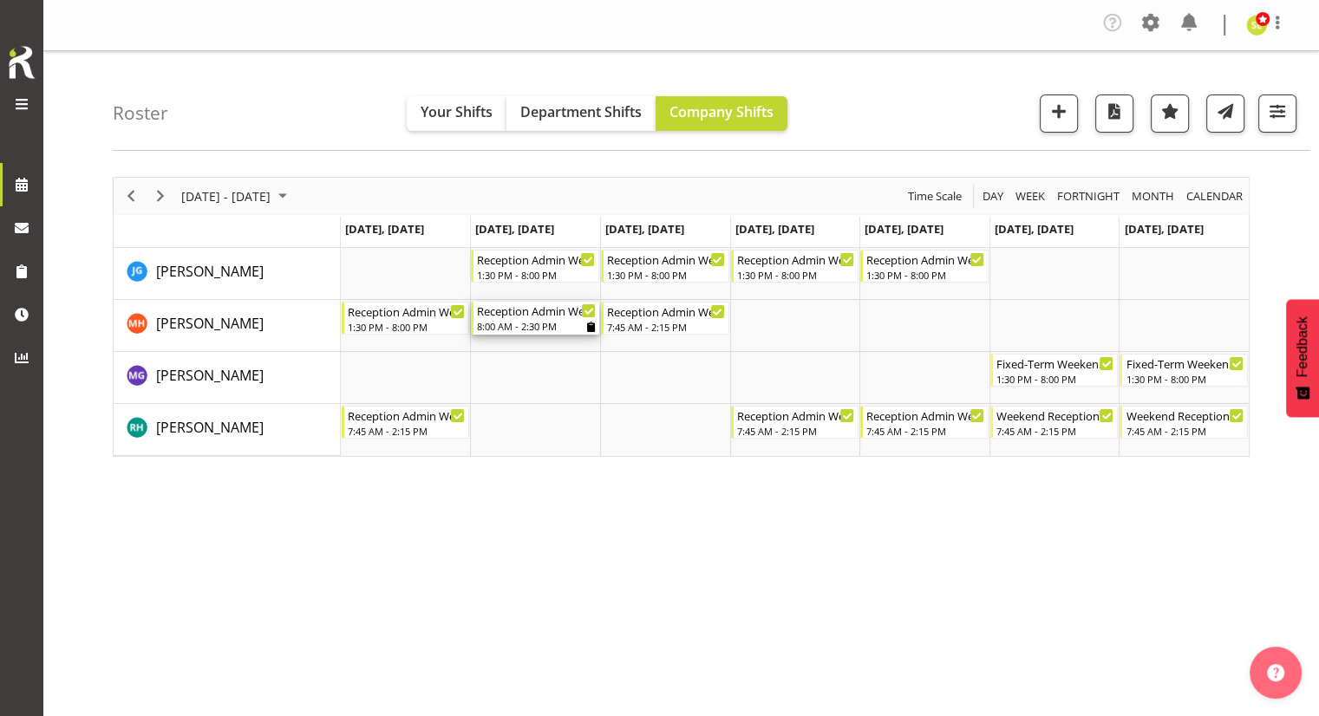
click at [580, 320] on div "8:00 AM - 2:30 PM" at bounding box center [536, 326] width 119 height 14
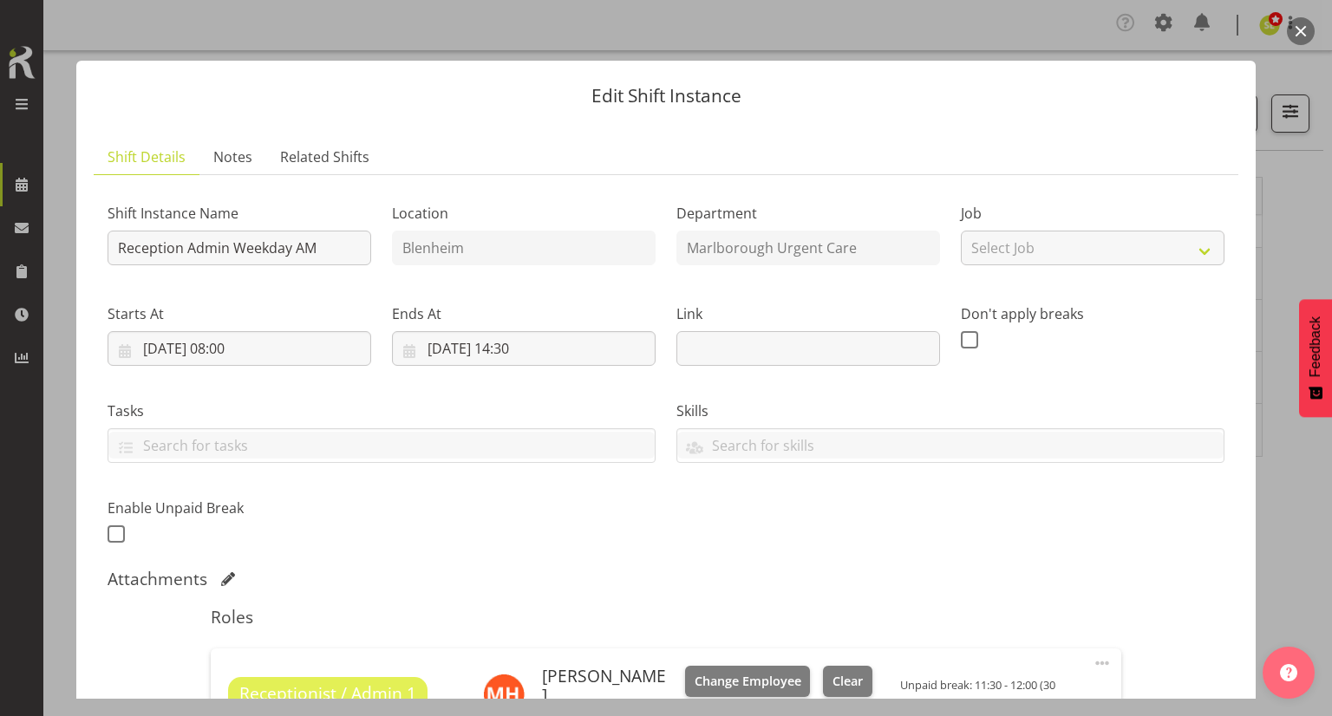
click at [1301, 38] on button "button" at bounding box center [1301, 31] width 28 height 28
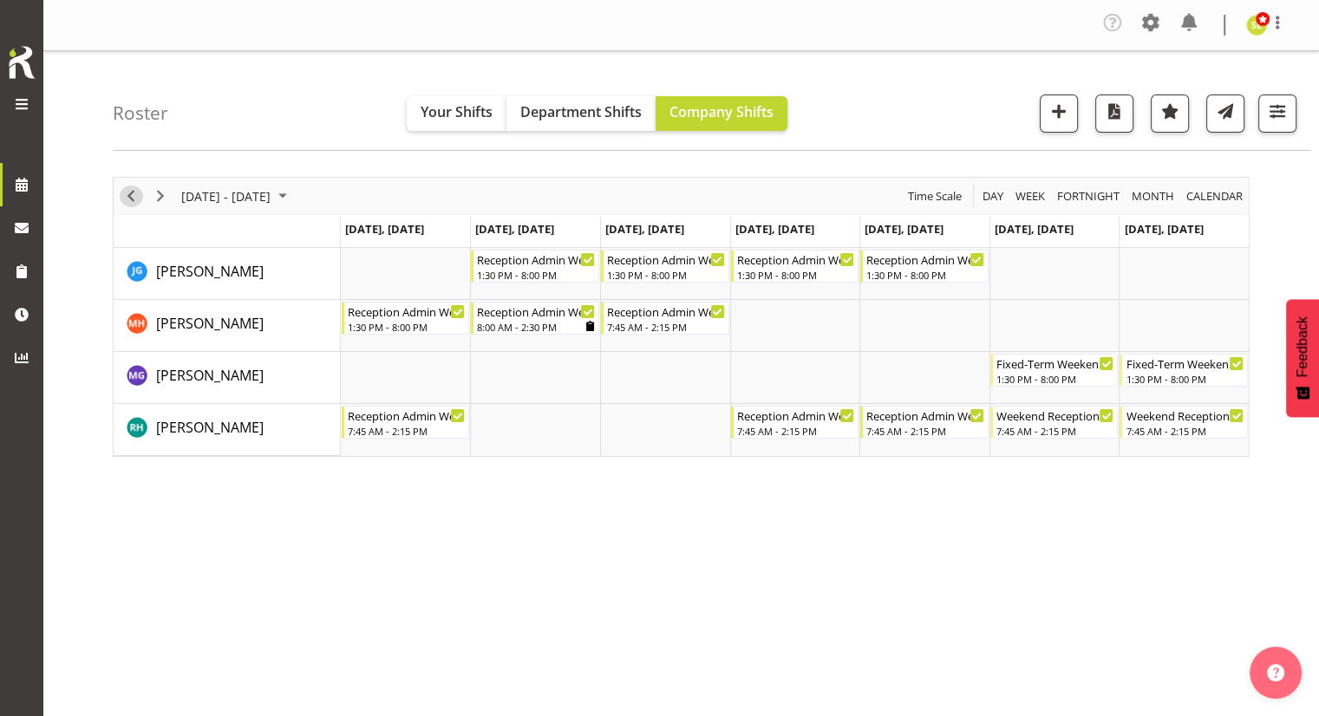
click at [129, 192] on span "Previous" at bounding box center [131, 197] width 21 height 22
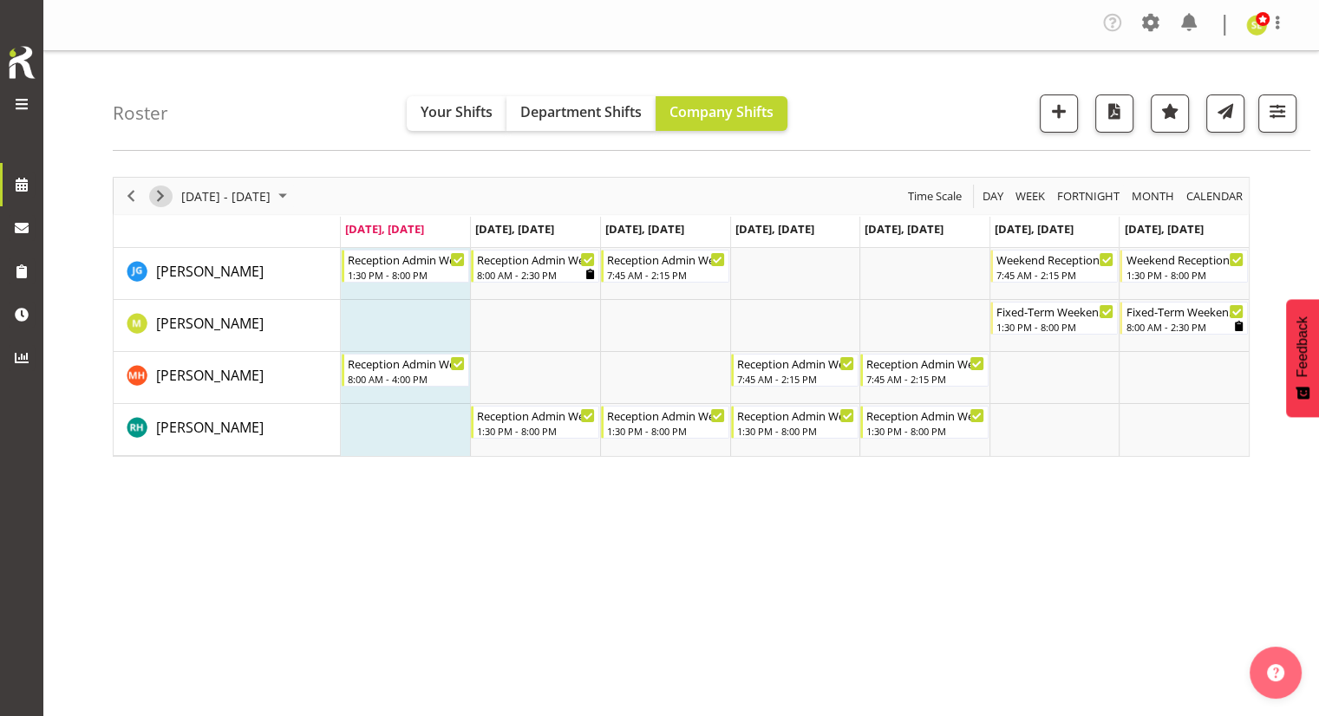
click at [163, 197] on span "Next" at bounding box center [160, 197] width 21 height 22
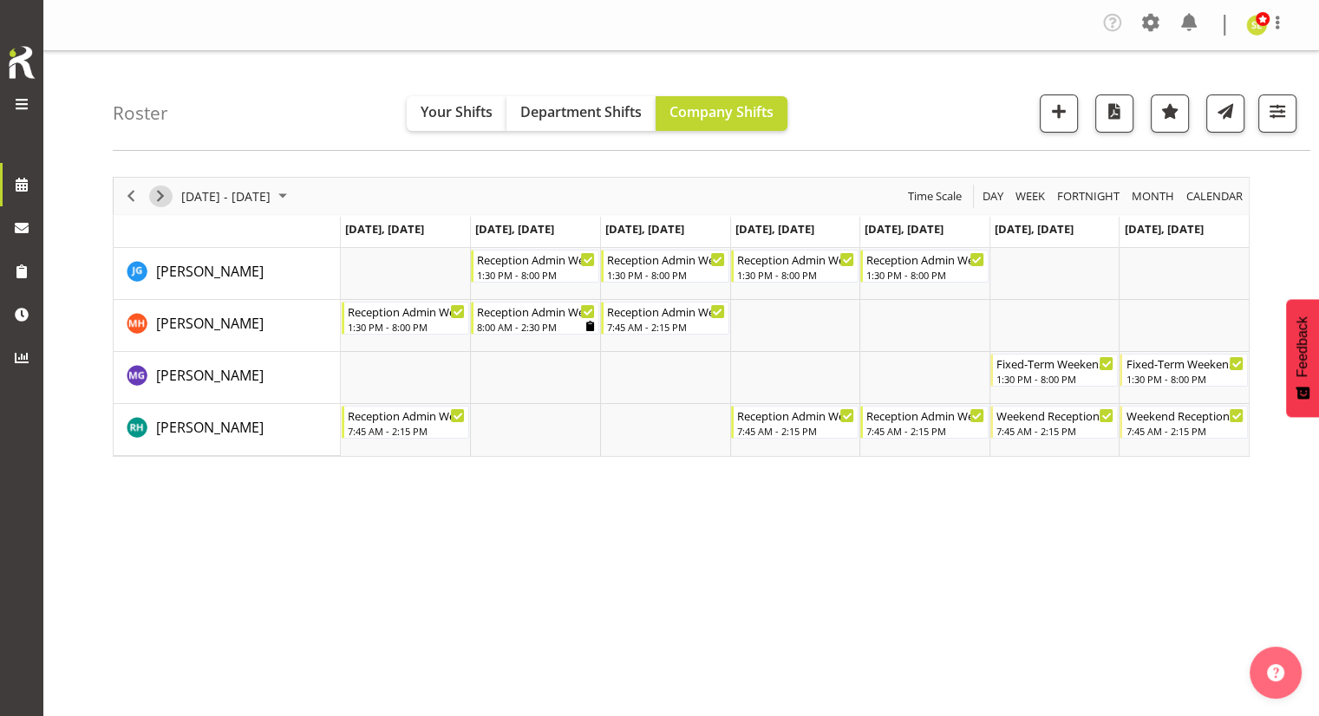
click at [167, 201] on span "Next" at bounding box center [160, 197] width 21 height 22
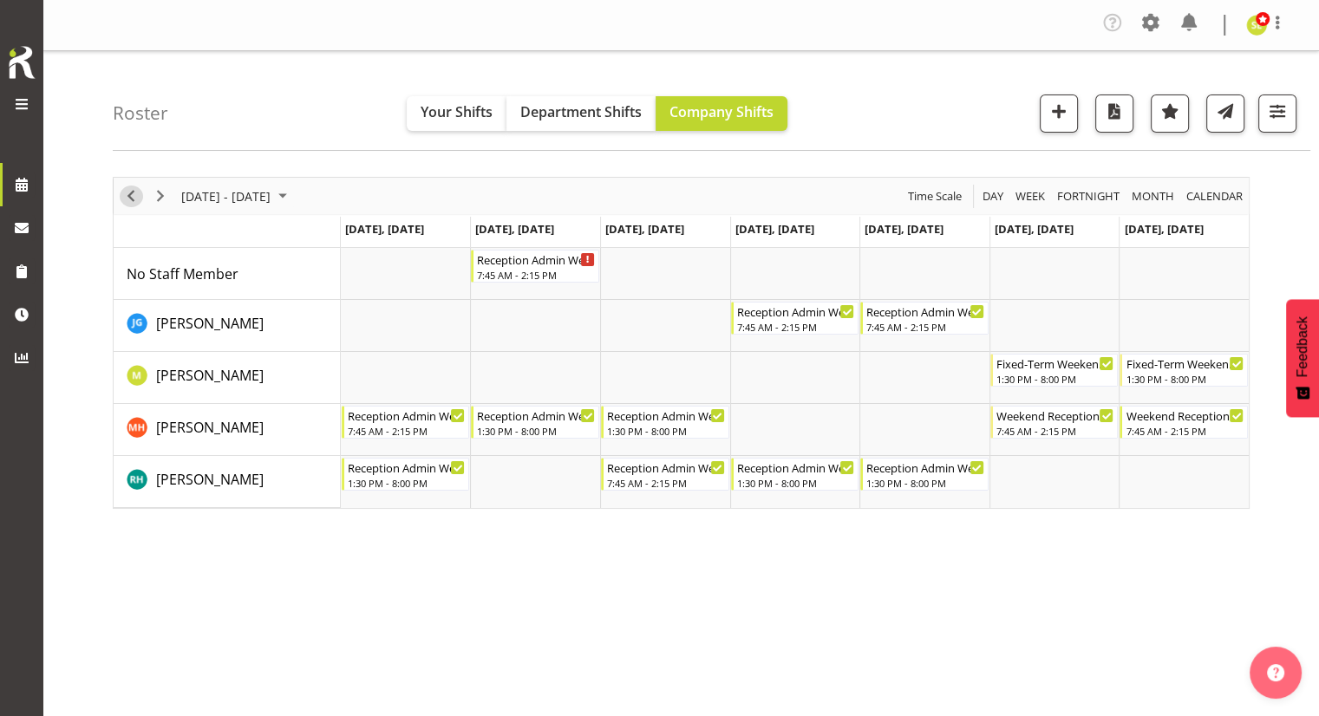
click at [128, 198] on span "Previous" at bounding box center [131, 197] width 21 height 22
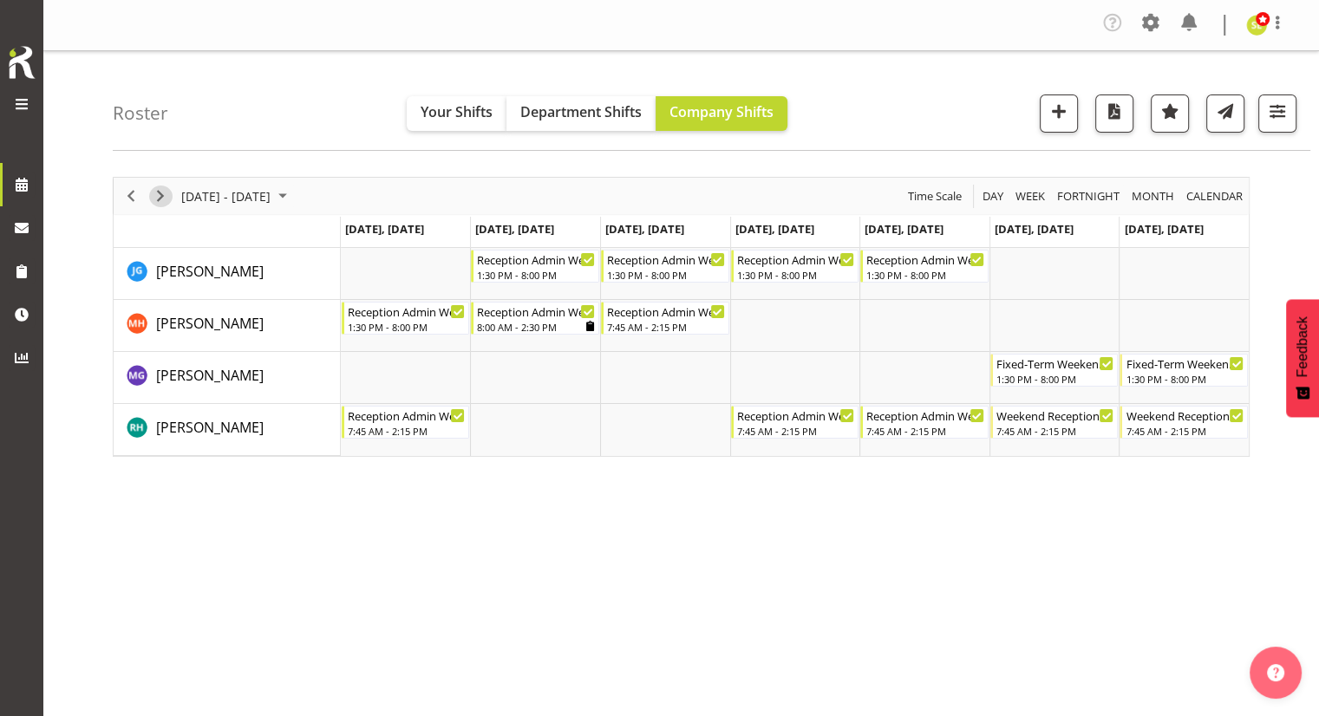
click at [166, 188] on span "Next" at bounding box center [160, 197] width 21 height 22
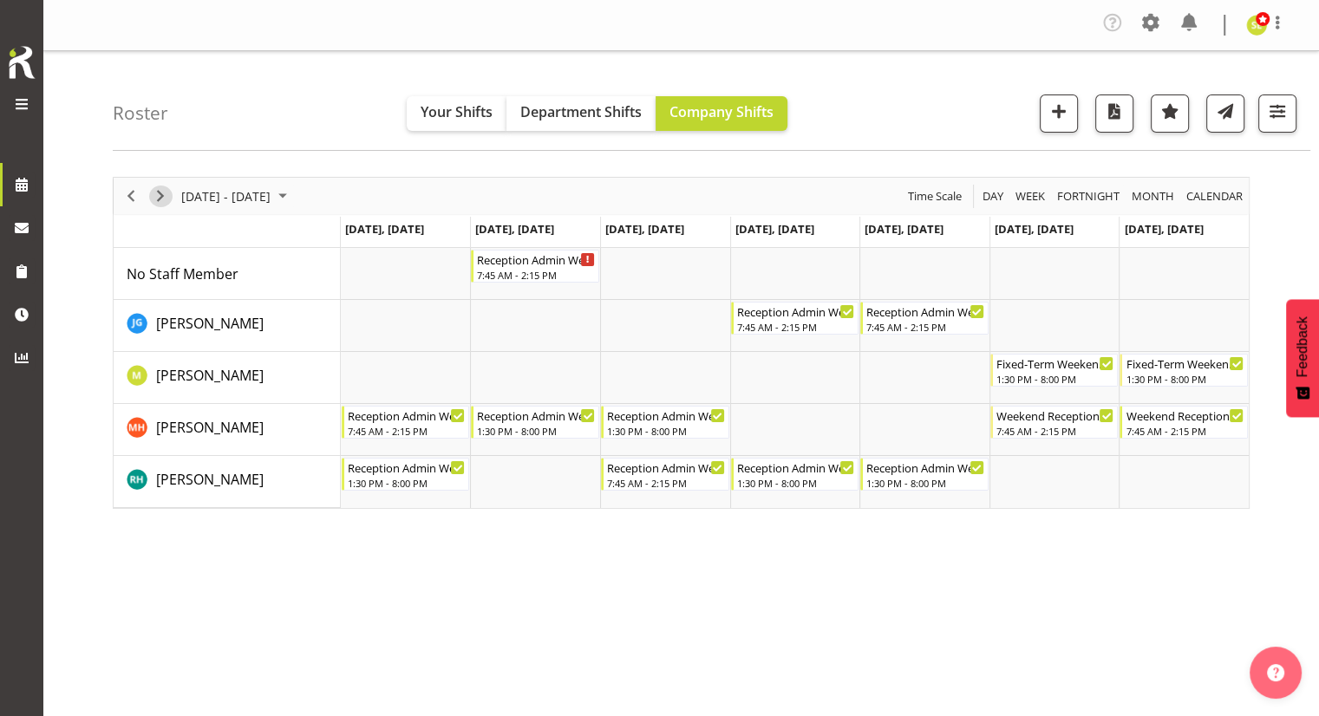
click at [166, 188] on span "Next" at bounding box center [160, 197] width 21 height 22
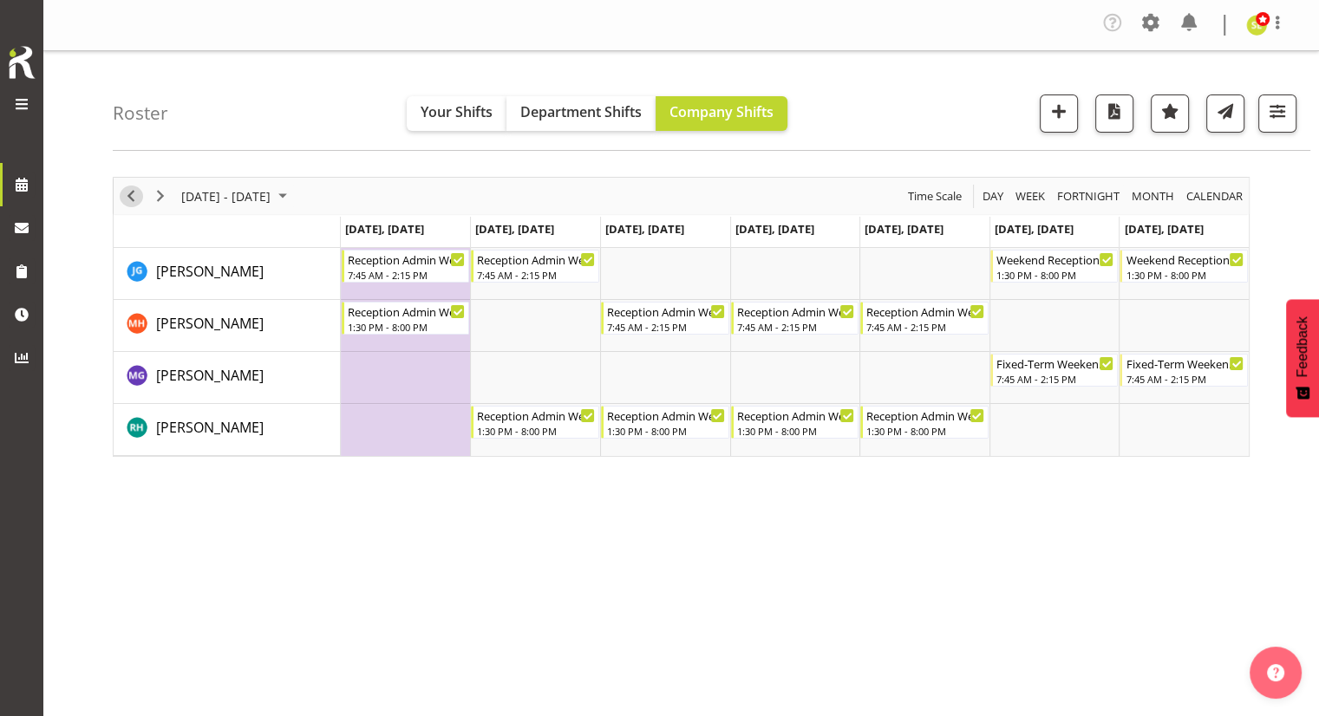
click at [130, 192] on span "Previous" at bounding box center [131, 197] width 21 height 22
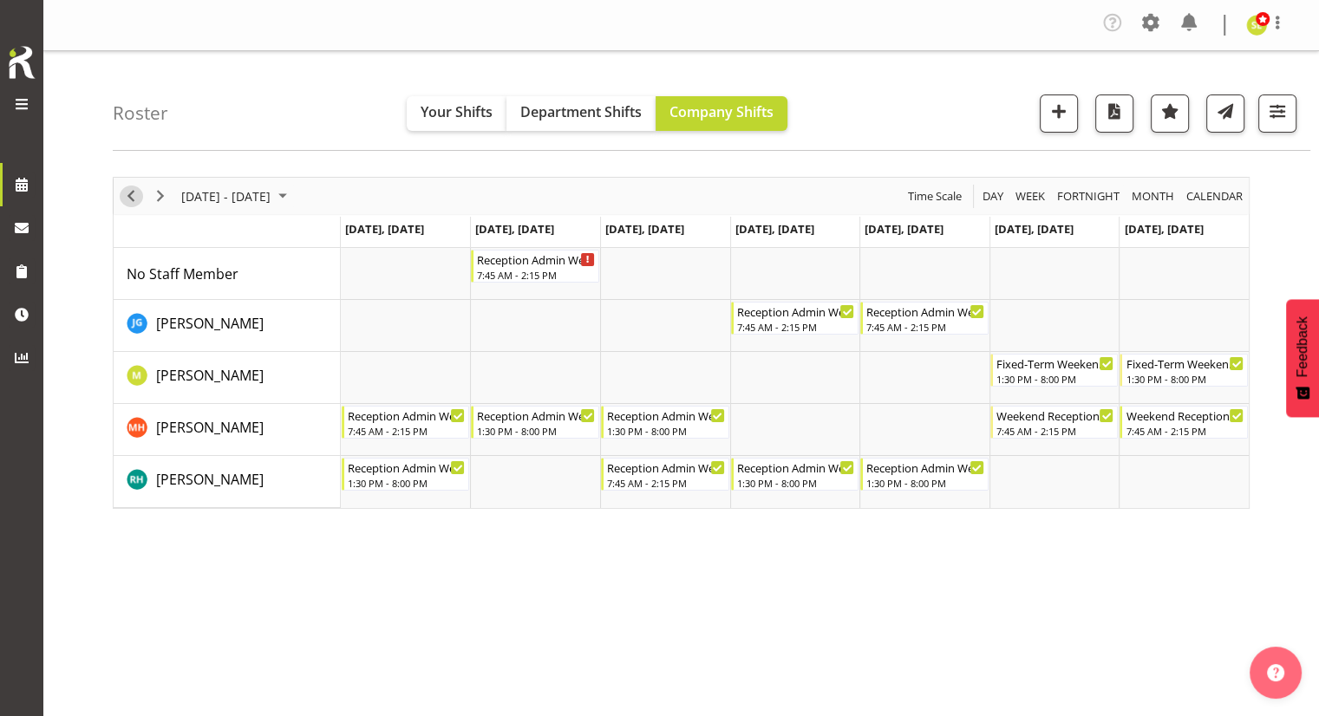
click at [130, 192] on span "Previous" at bounding box center [131, 197] width 21 height 22
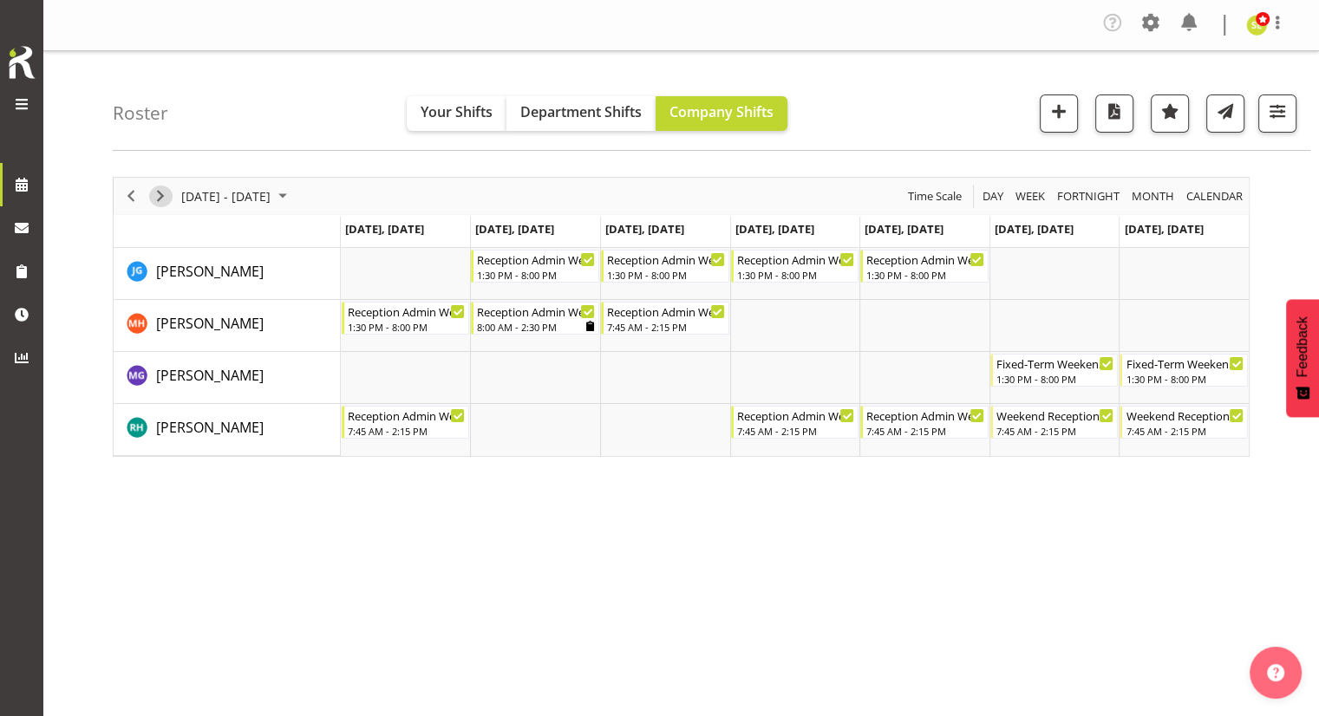
click at [163, 194] on span "Next" at bounding box center [160, 197] width 21 height 22
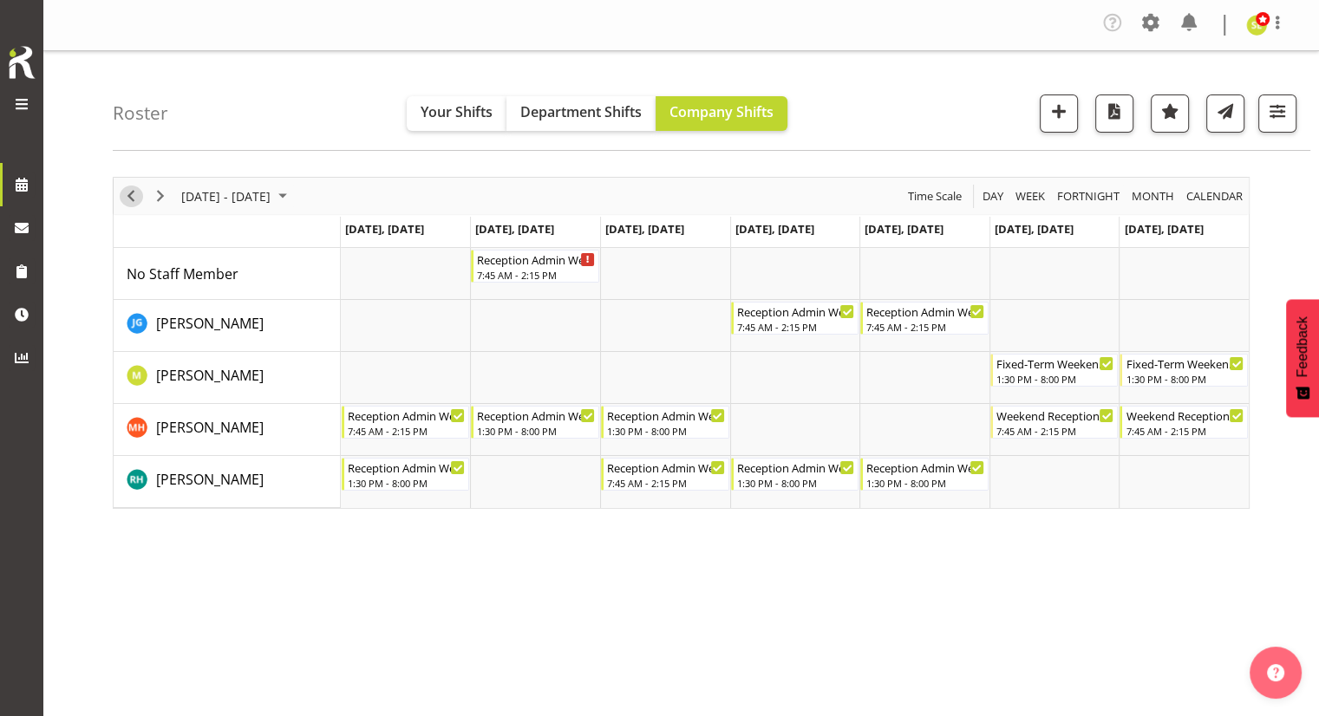
click at [128, 199] on span "Previous" at bounding box center [131, 197] width 21 height 22
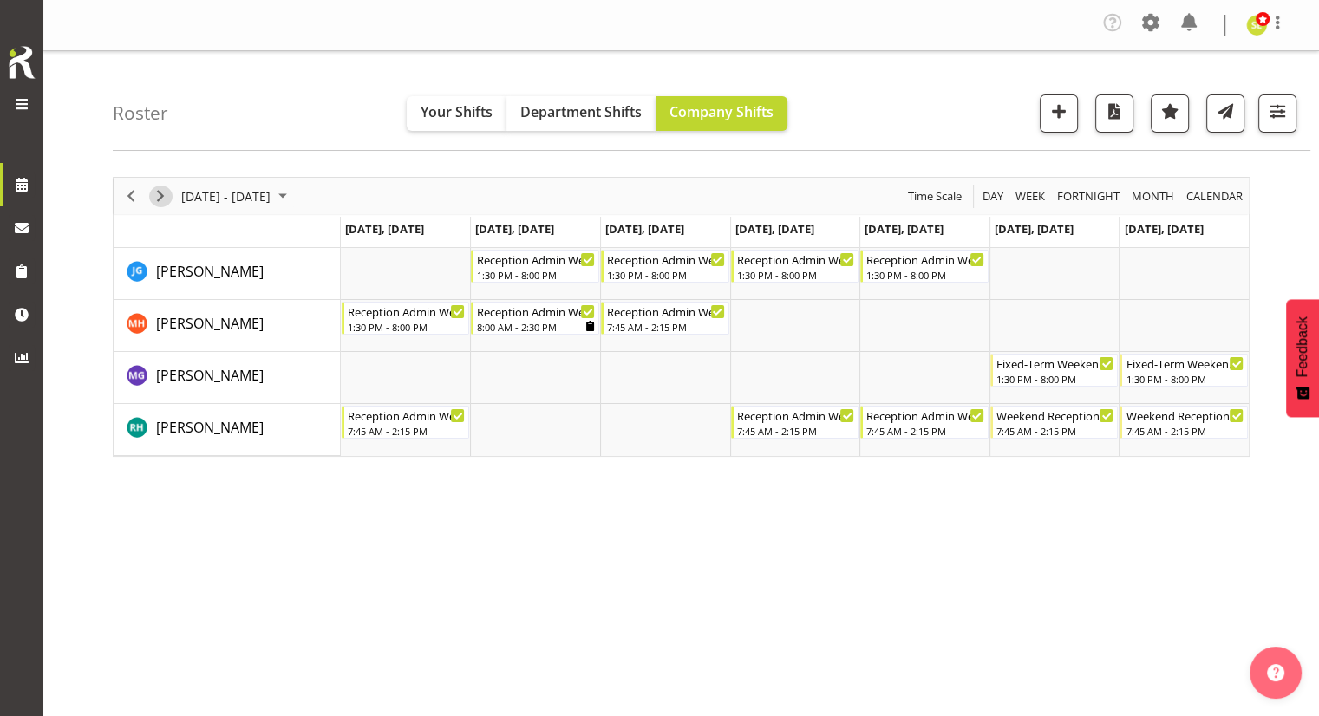
click at [151, 193] on span "Next" at bounding box center [160, 197] width 21 height 22
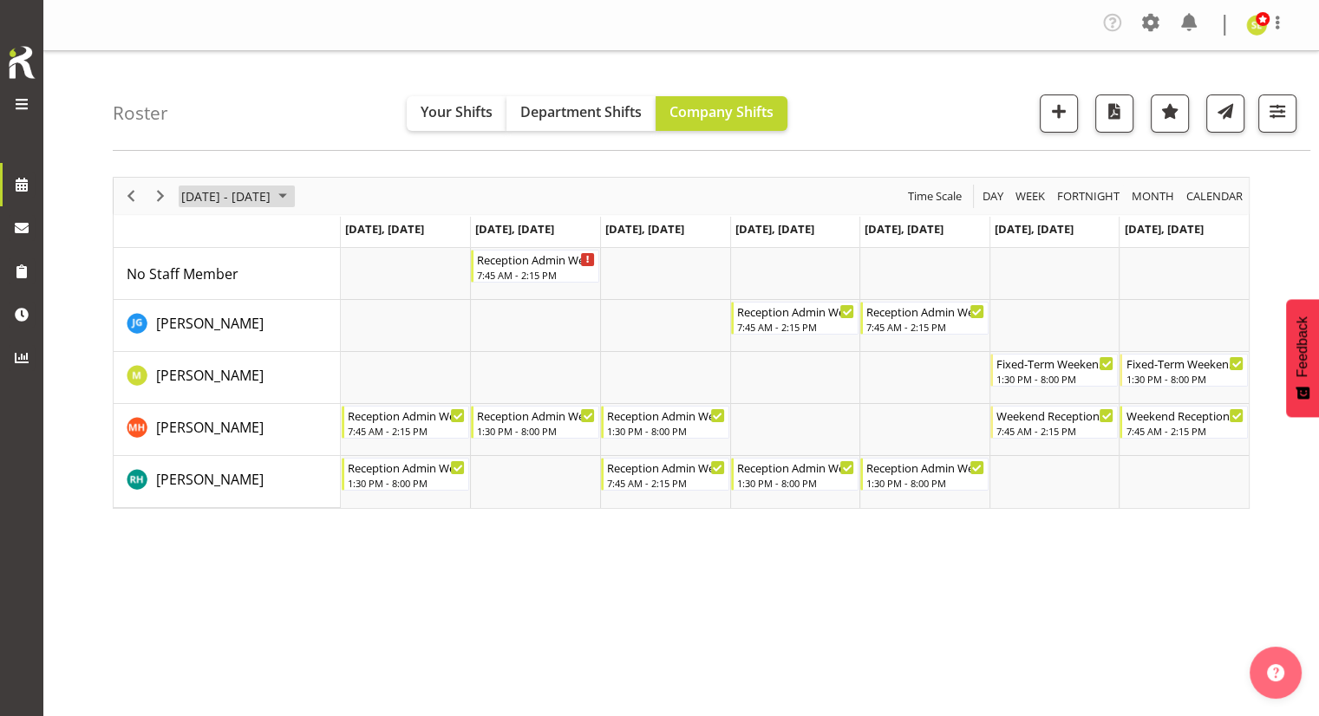
click at [223, 205] on span "[DATE] - [DATE]" at bounding box center [225, 197] width 93 height 22
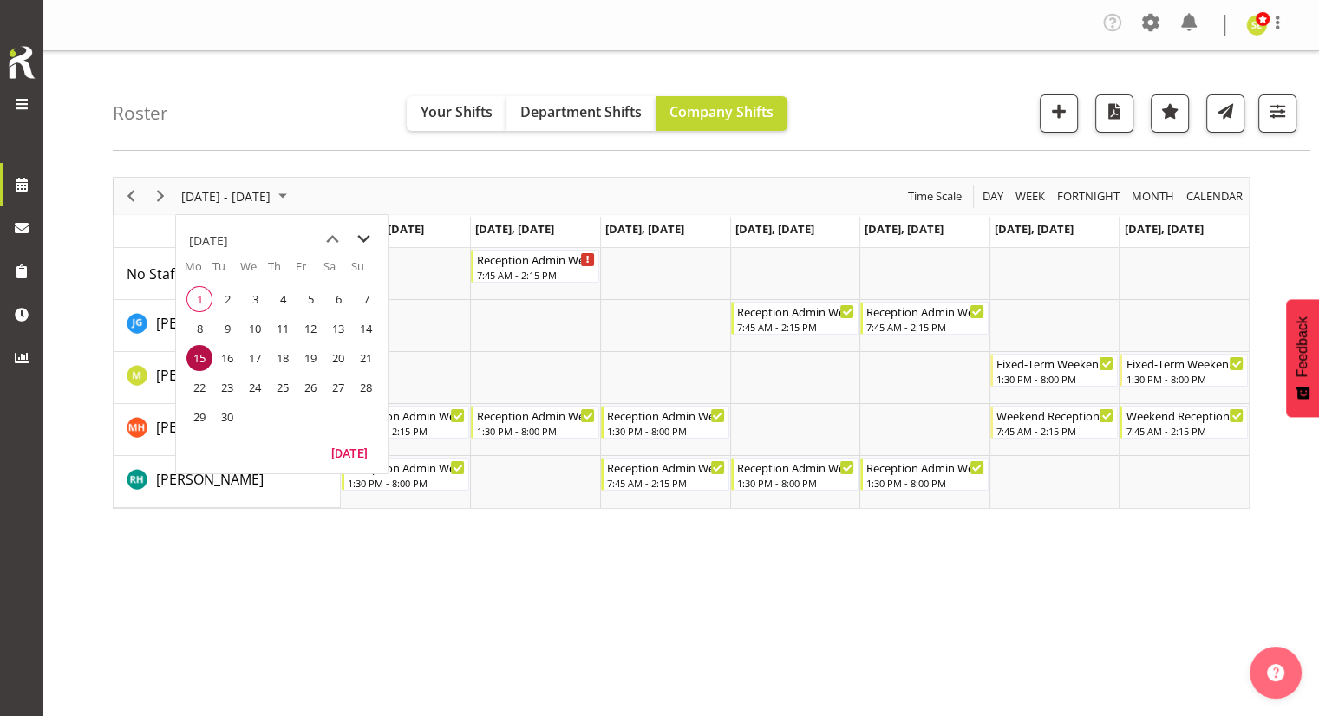
click at [364, 237] on span "next month" at bounding box center [364, 239] width 30 height 31
click at [204, 362] on span "13" at bounding box center [199, 358] width 26 height 26
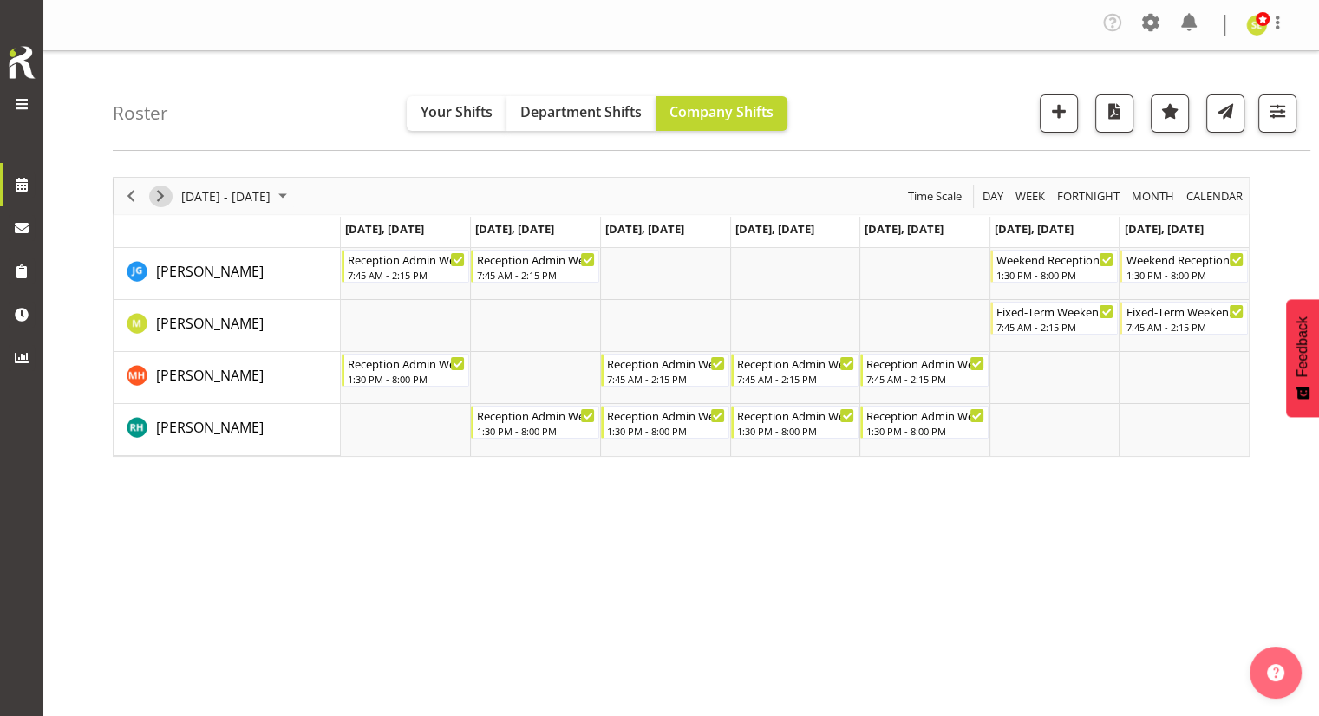
click at [166, 188] on span "Next" at bounding box center [160, 197] width 21 height 22
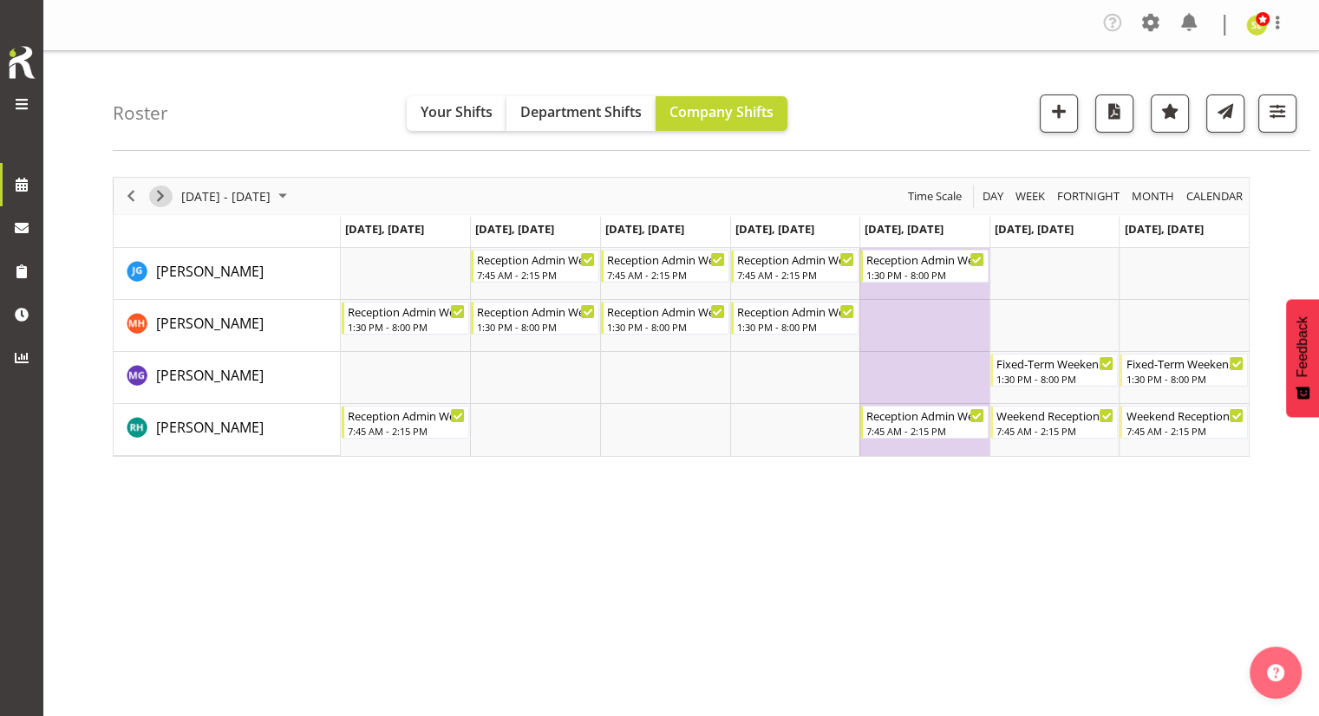
click at [152, 191] on span "Next" at bounding box center [160, 197] width 21 height 22
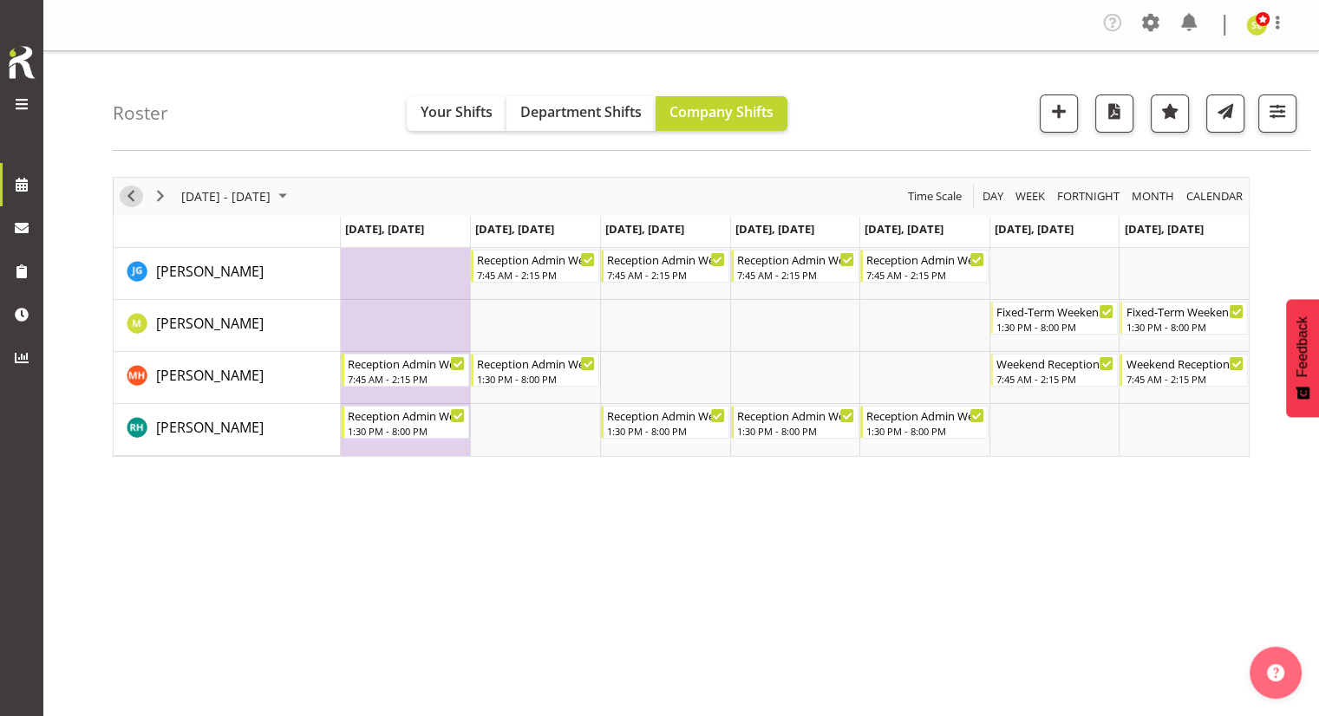
click at [133, 192] on span "Previous" at bounding box center [131, 197] width 21 height 22
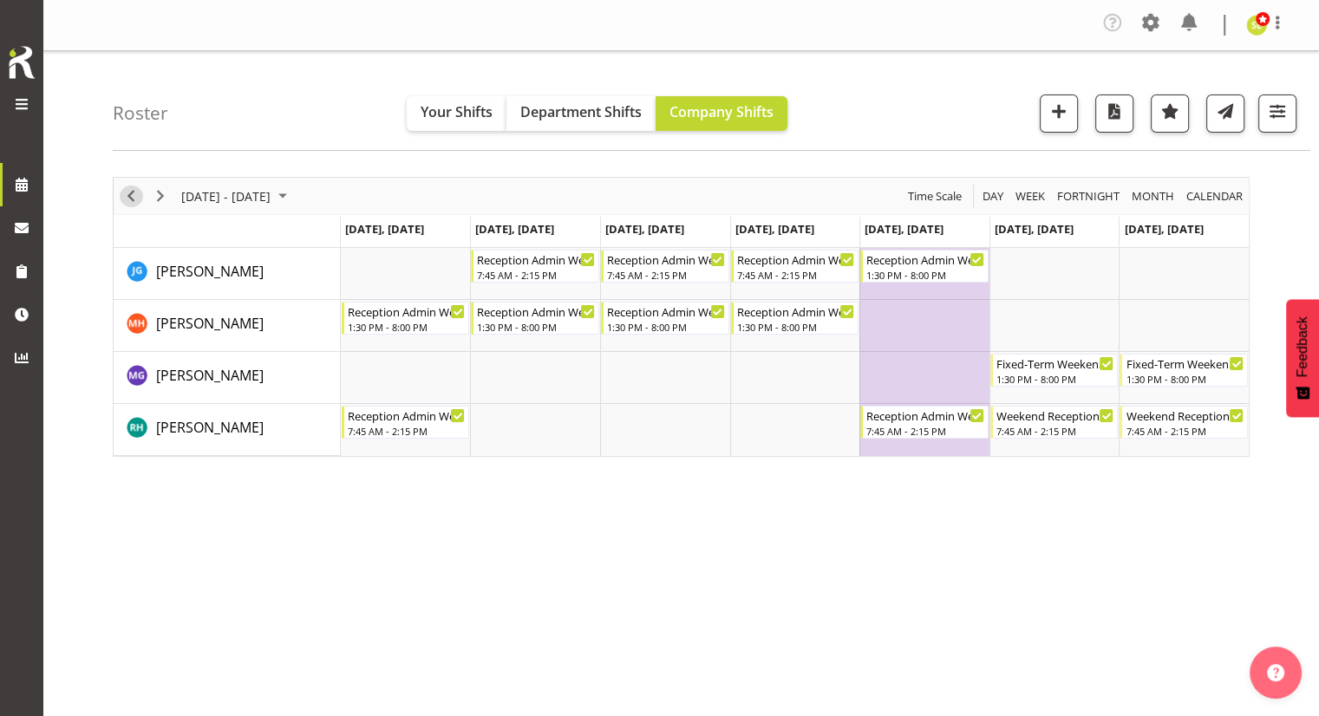
click at [131, 197] on span "Previous" at bounding box center [131, 197] width 21 height 22
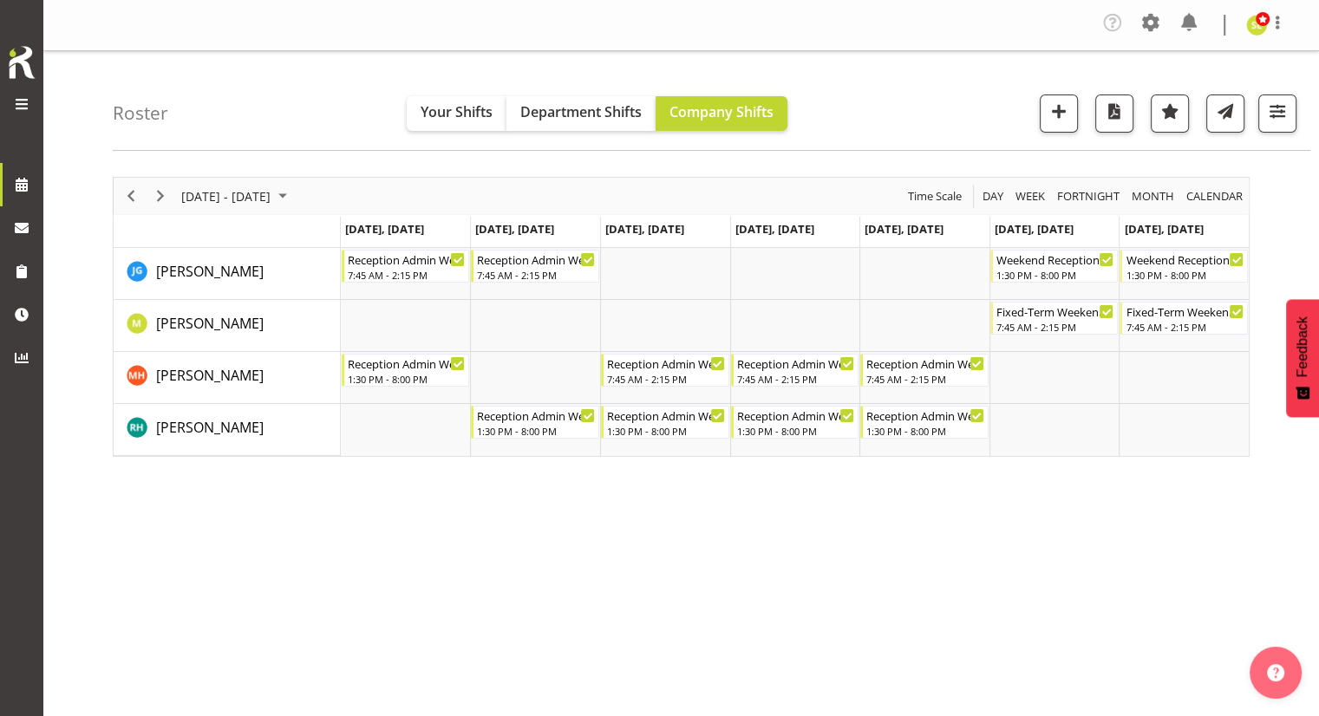
click at [214, 197] on div "[DATE] - [DATE] [DATE] Day Week Fortnight Month calendar Month Agenda Time Scal…" at bounding box center [681, 317] width 1137 height 280
click at [214, 197] on span "[DATE] - [DATE]" at bounding box center [225, 197] width 93 height 22
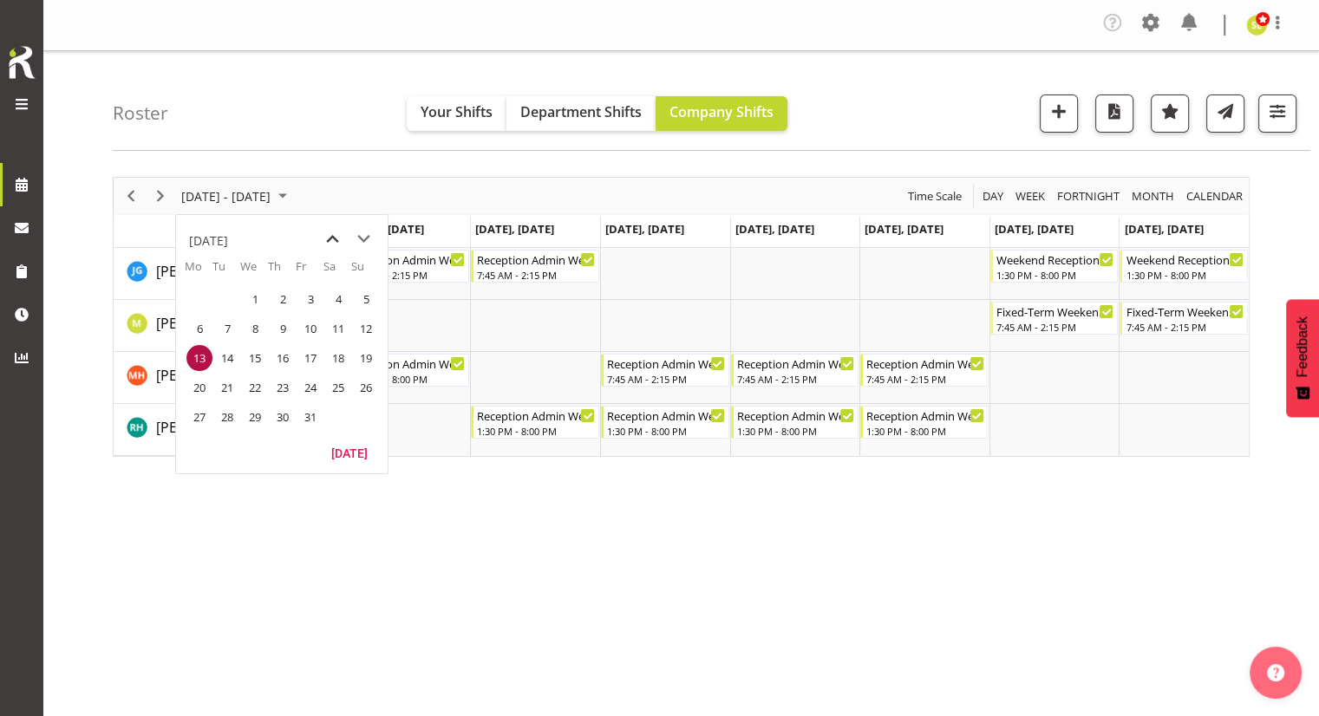
click at [322, 248] on span "previous month" at bounding box center [332, 239] width 30 height 31
click at [206, 382] on span "22" at bounding box center [199, 388] width 26 height 26
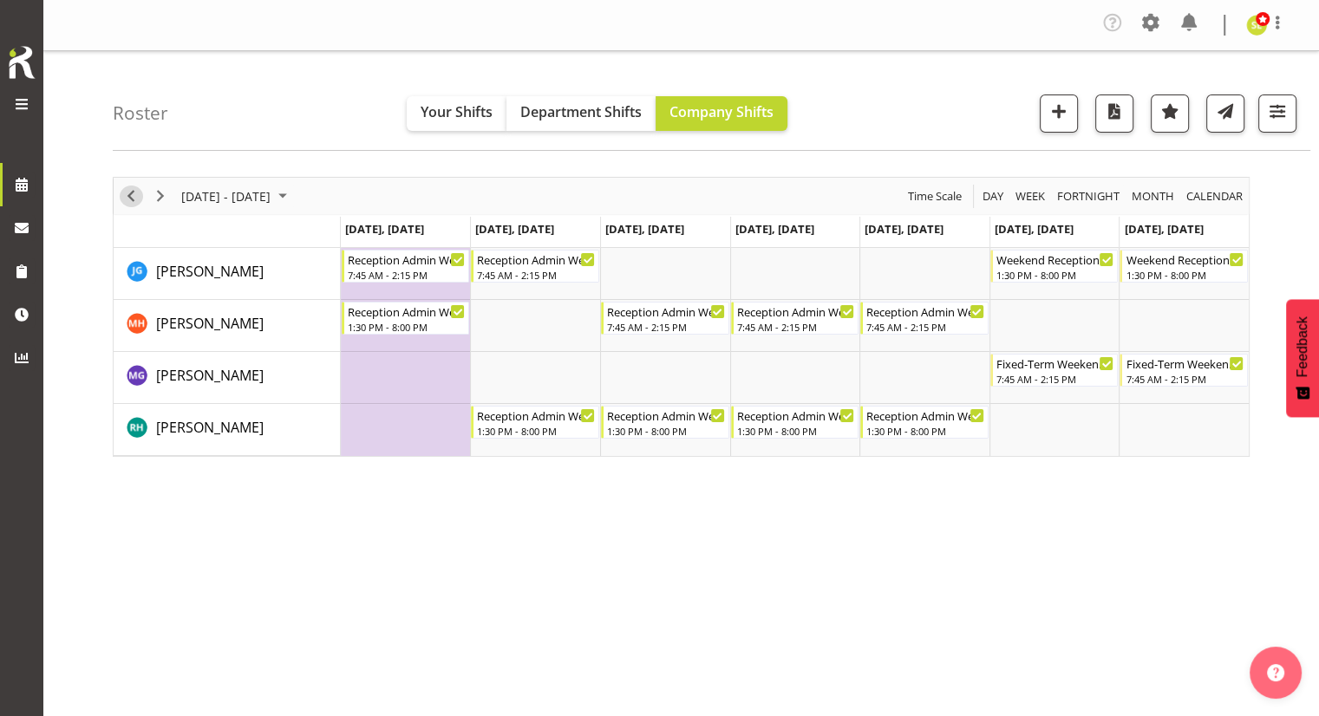
click at [129, 199] on span "Previous" at bounding box center [131, 197] width 21 height 22
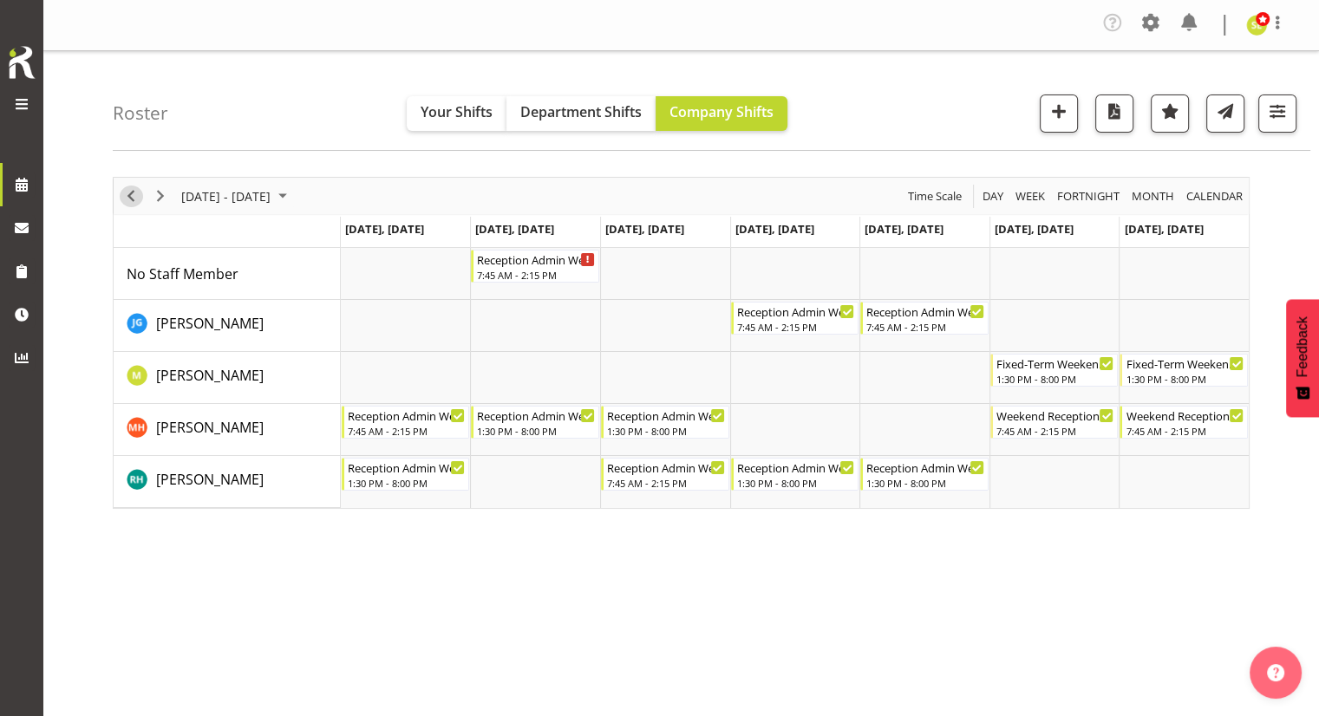
click at [129, 199] on span "Previous" at bounding box center [131, 197] width 21 height 22
